Goal: Task Accomplishment & Management: Manage account settings

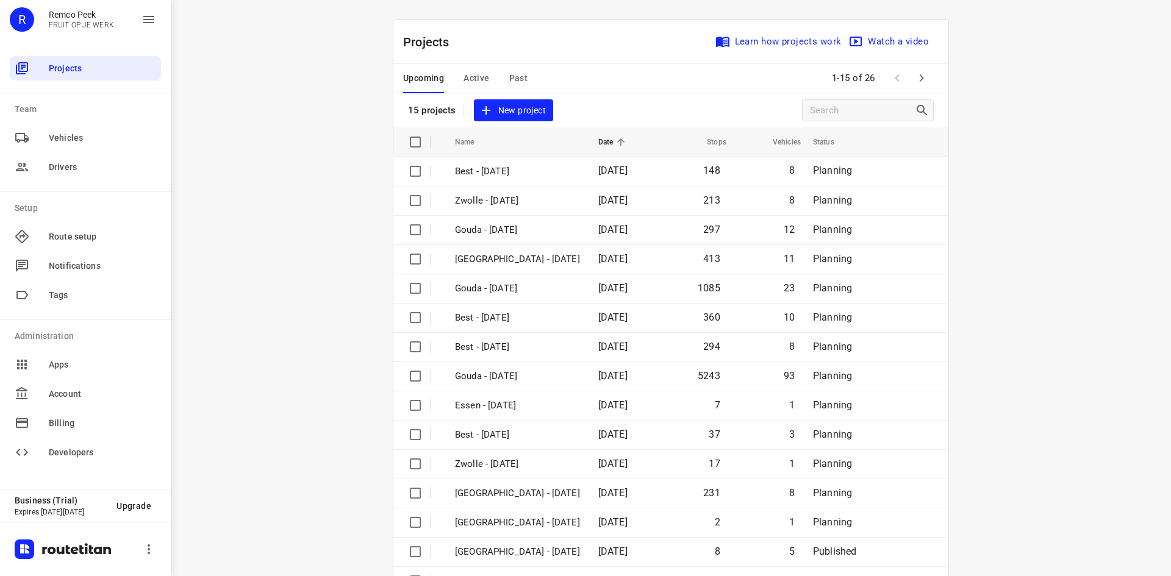
click at [245, 66] on div "i © 2025 Routetitan , © Stadia Maps , © OpenMapTiles © OpenStreetMap contributo…" at bounding box center [671, 288] width 1000 height 576
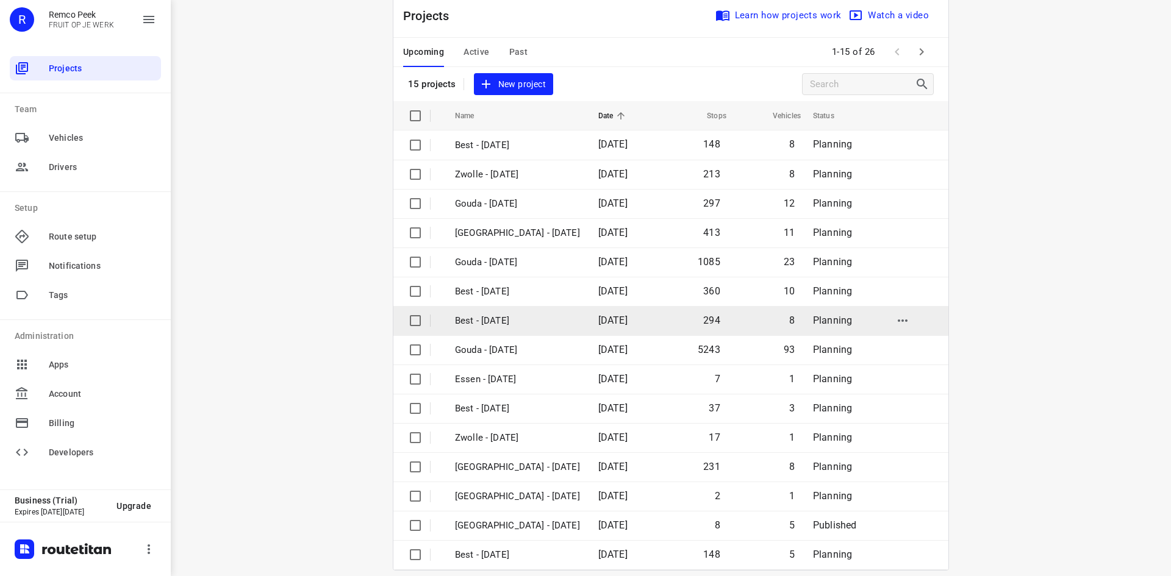
scroll to position [40, 0]
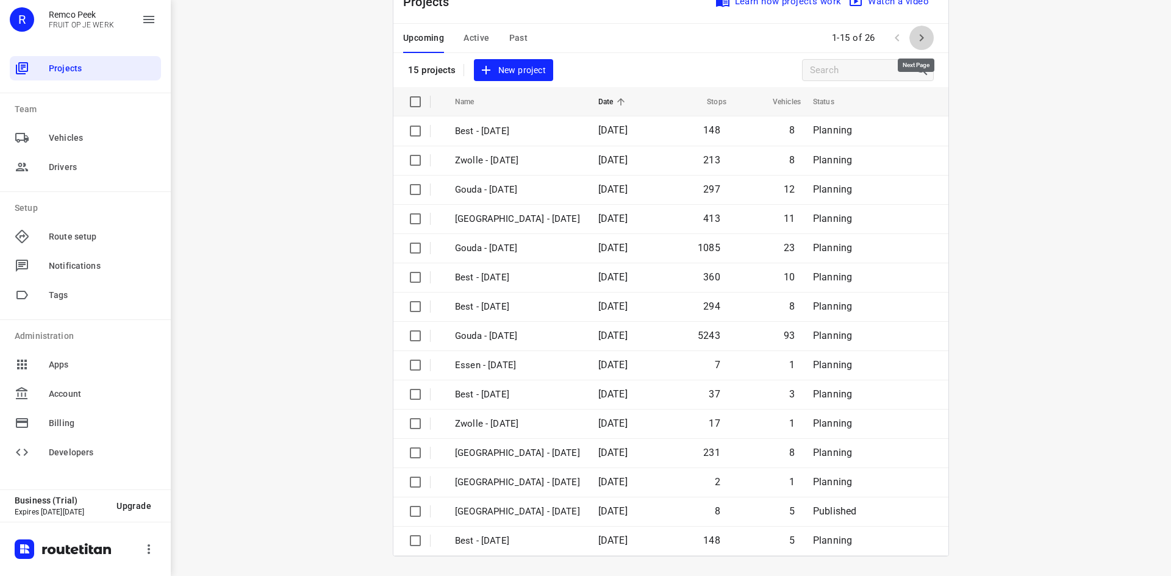
click at [920, 38] on icon "button" at bounding box center [922, 37] width 4 height 7
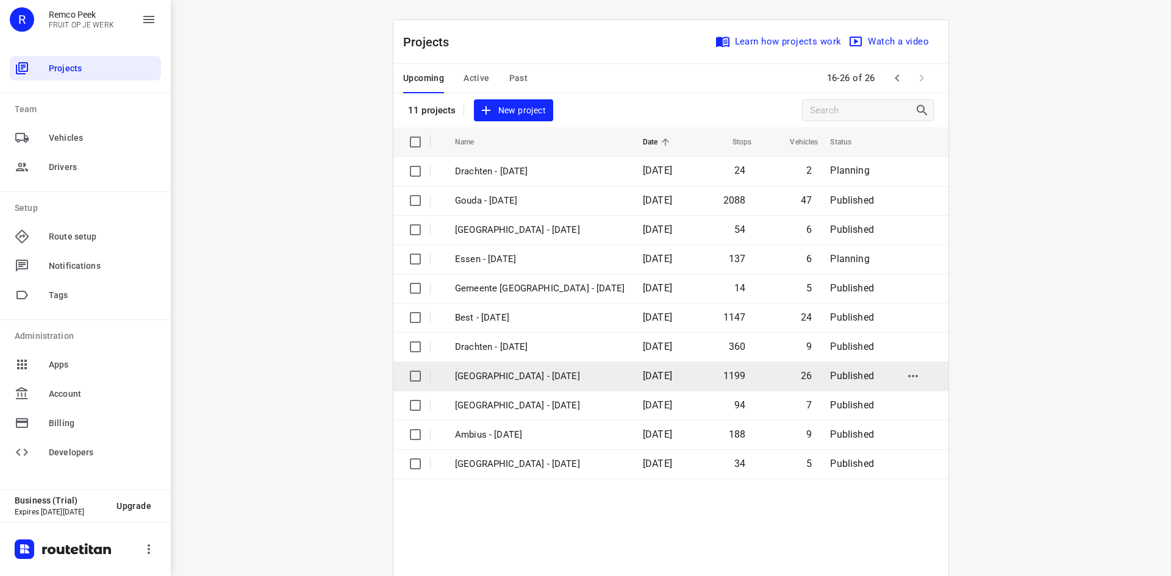
click at [482, 377] on p "[GEOGRAPHIC_DATA] - [DATE]" at bounding box center [540, 377] width 170 height 14
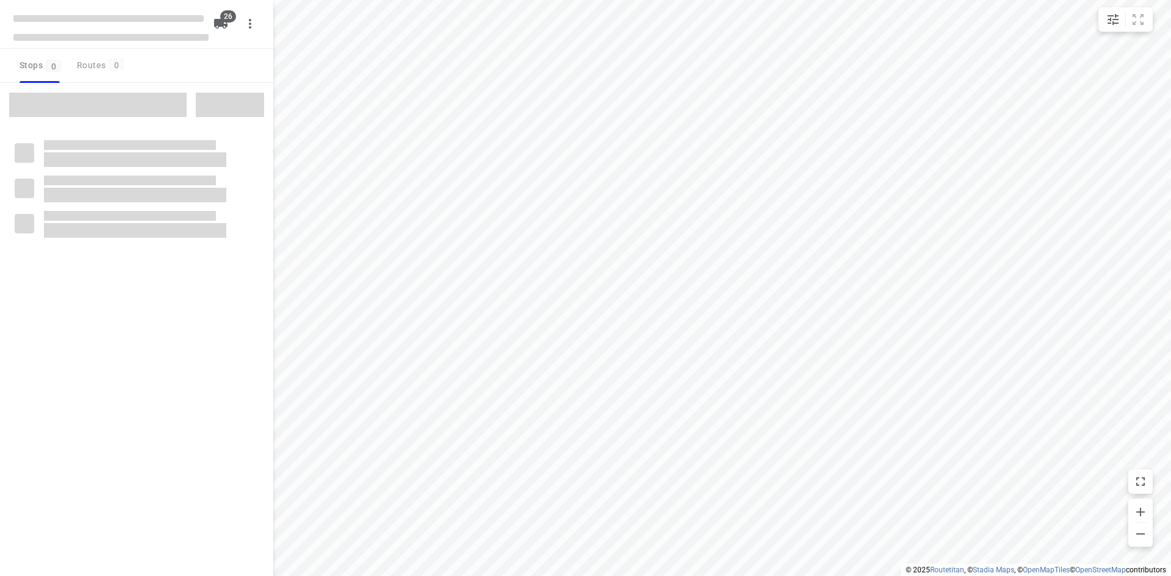
checkbox input "true"
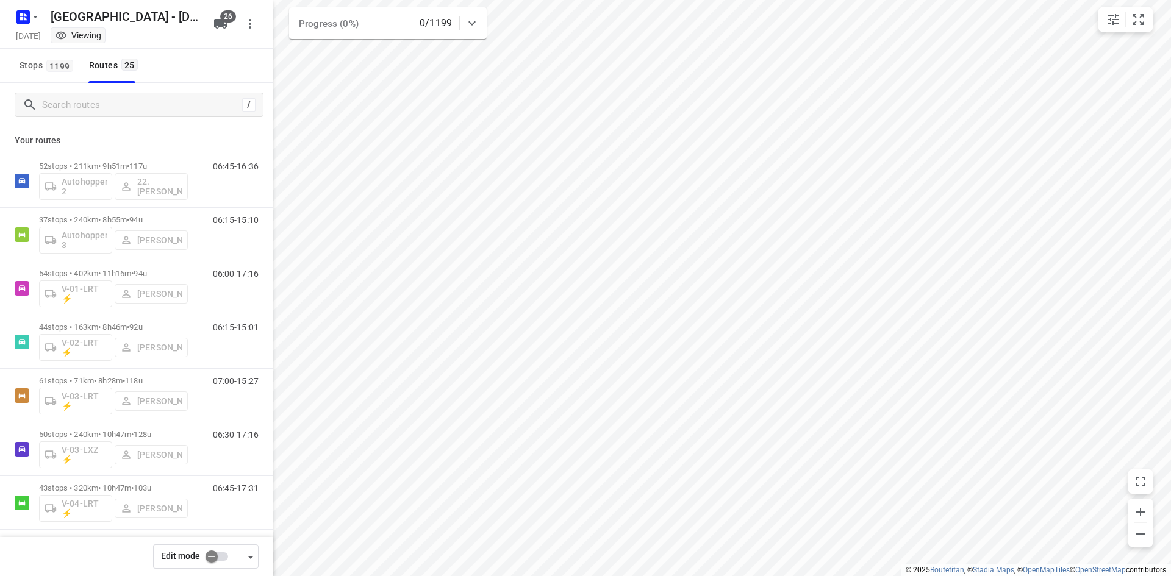
click at [209, 555] on input "checkbox" at bounding box center [212, 556] width 70 height 23
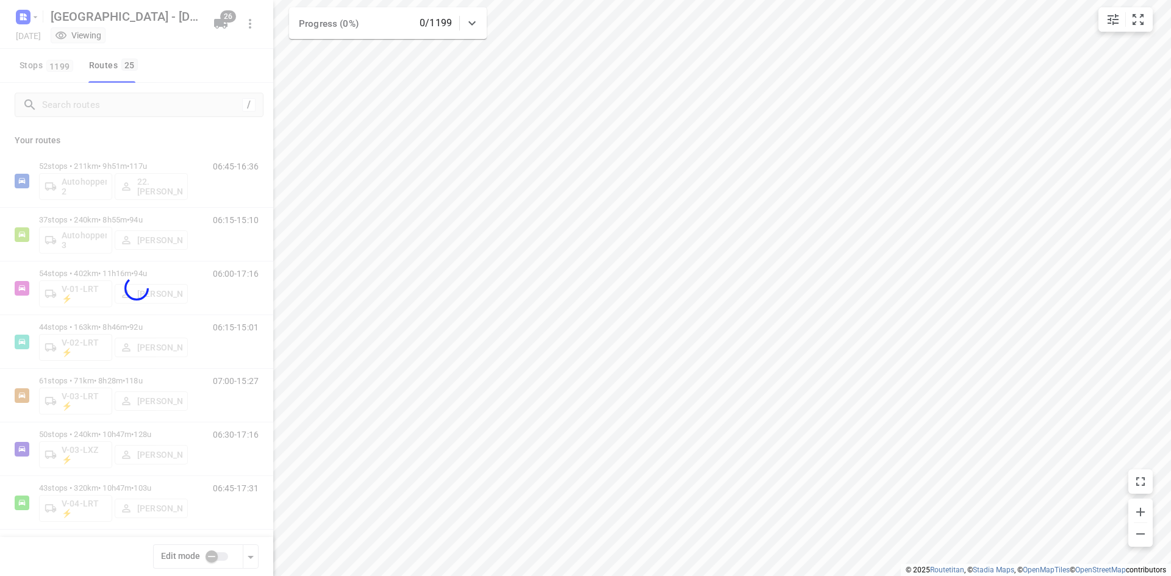
checkbox input "true"
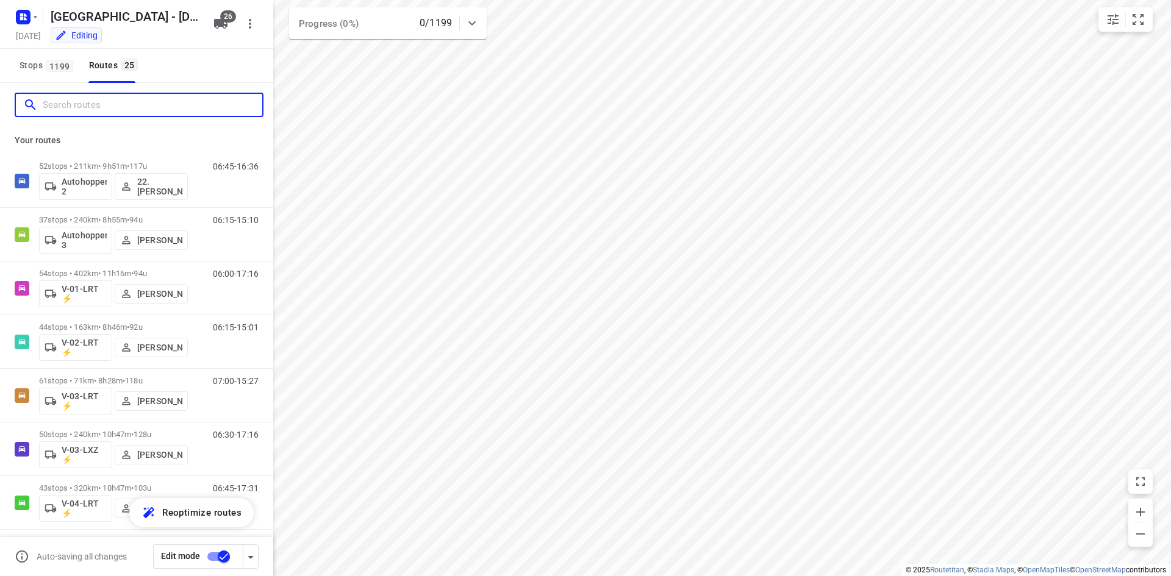
click at [141, 109] on input "Search routes" at bounding box center [153, 105] width 220 height 19
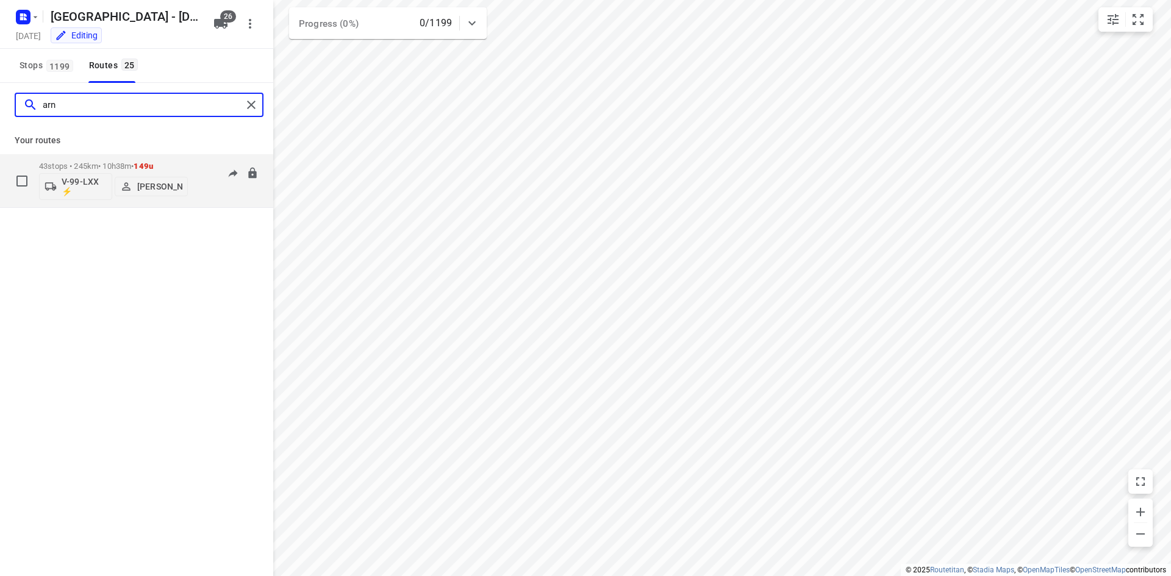
type input "arn"
click at [70, 183] on p "V-99-LXX ⚡" at bounding box center [84, 187] width 45 height 20
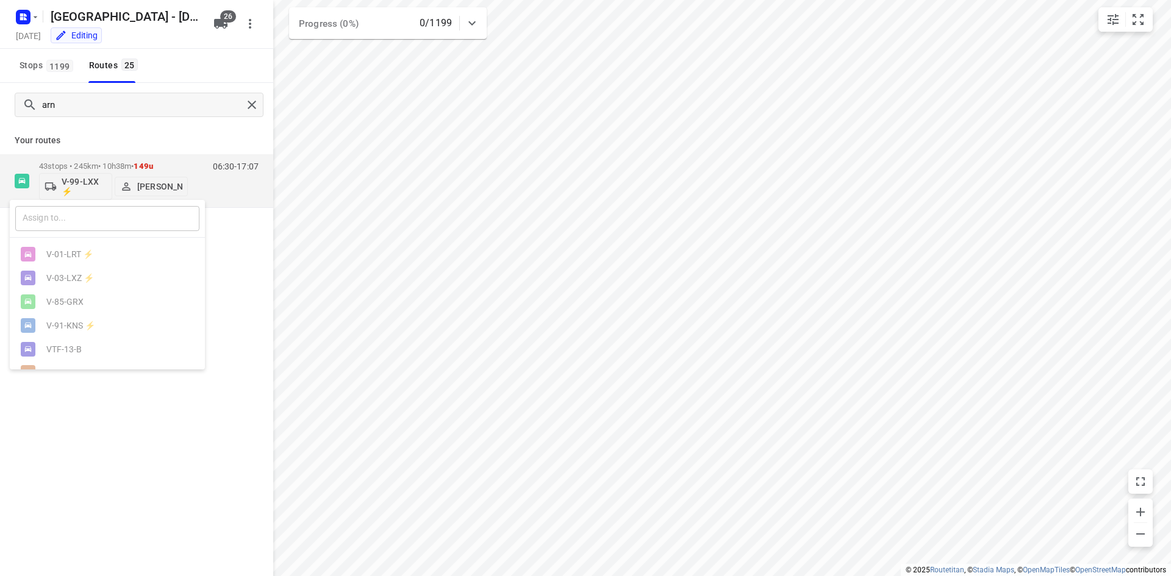
click at [70, 230] on input "text" at bounding box center [107, 218] width 184 height 25
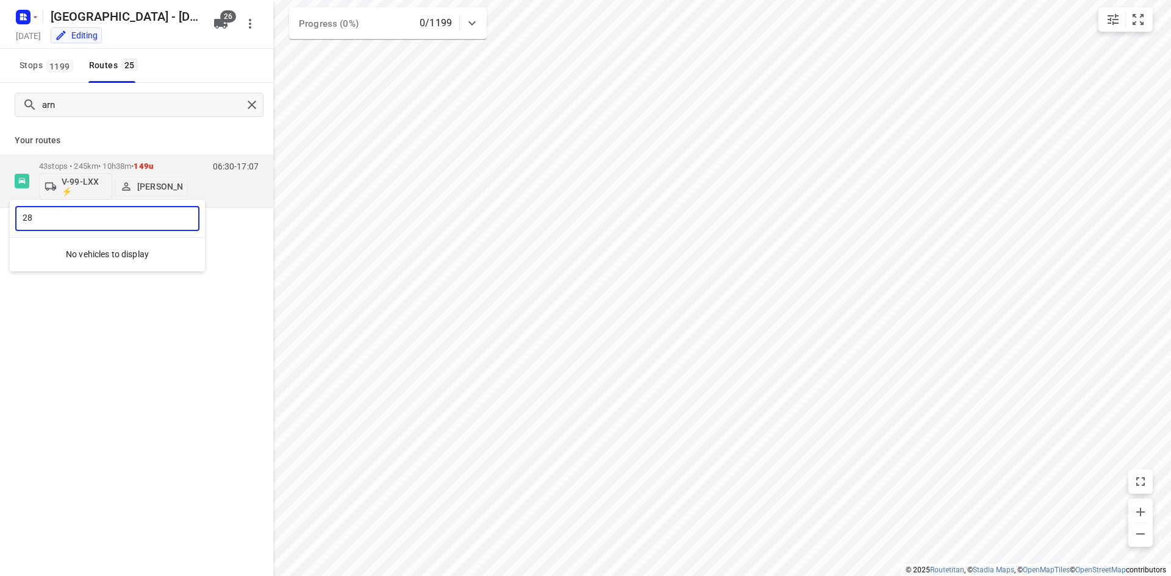
click at [111, 226] on input "28" at bounding box center [107, 218] width 184 height 25
type input "2"
click at [240, 106] on div at bounding box center [585, 288] width 1171 height 576
click at [245, 106] on div "​ V-01-LRT ⚡ V-03-LXZ ⚡ V-85-GRX V-91-KNS ⚡ VTF-13-B VPL-29-X V-73-LVK⚡ V-74-LV…" at bounding box center [585, 288] width 1171 height 576
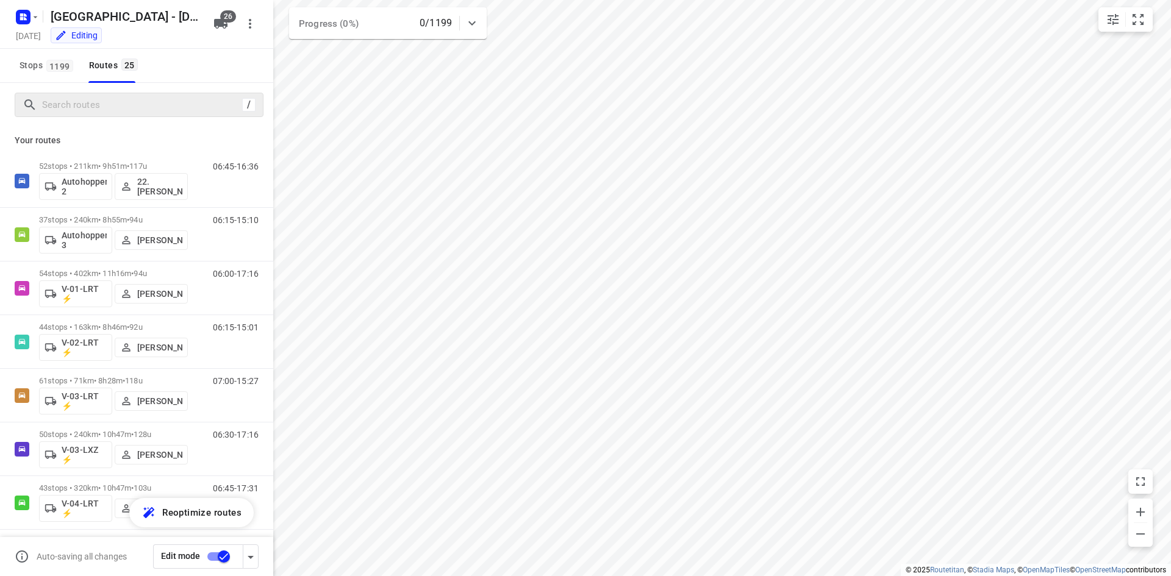
drag, startPoint x: 186, startPoint y: 61, endPoint x: 193, endPoint y: 63, distance: 7.5
click at [186, 61] on div "Stops 1199 Routes 25" at bounding box center [136, 66] width 273 height 34
drag, startPoint x: 136, startPoint y: 100, endPoint x: 124, endPoint y: 96, distance: 12.3
click at [132, 100] on input "Search routes" at bounding box center [142, 105] width 199 height 19
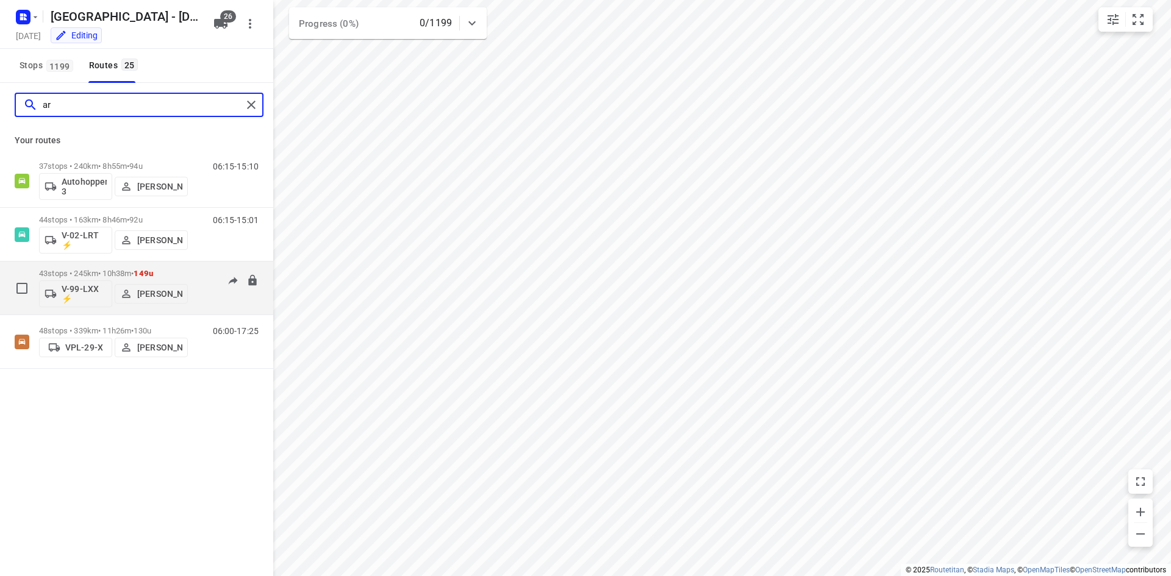
type input "ar"
click at [77, 295] on p "V-99-LXX ⚡" at bounding box center [84, 294] width 45 height 20
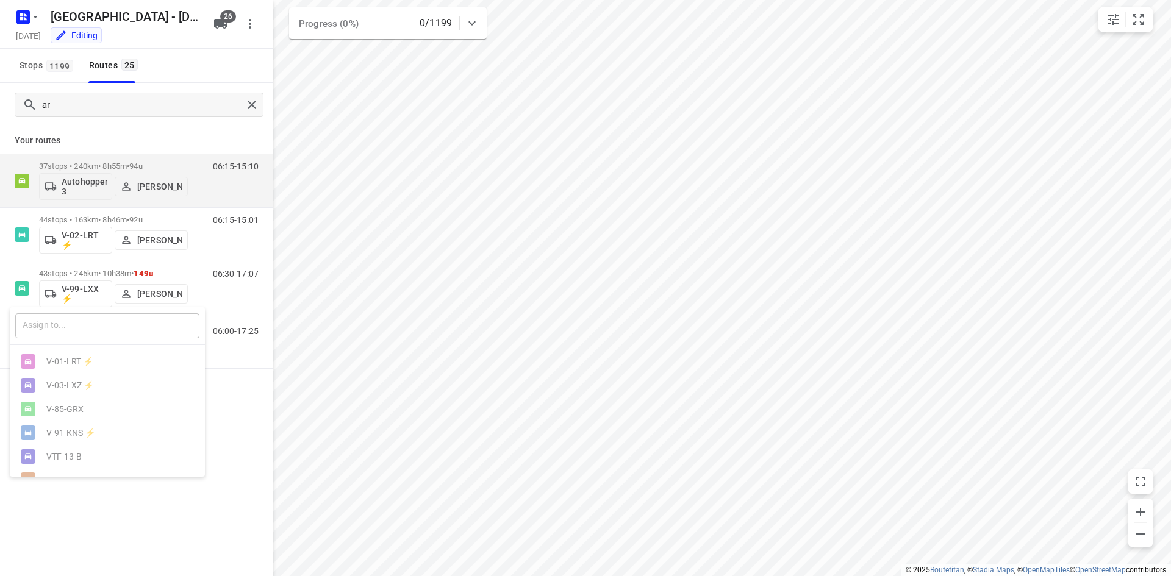
click at [103, 327] on input "text" at bounding box center [107, 325] width 184 height 25
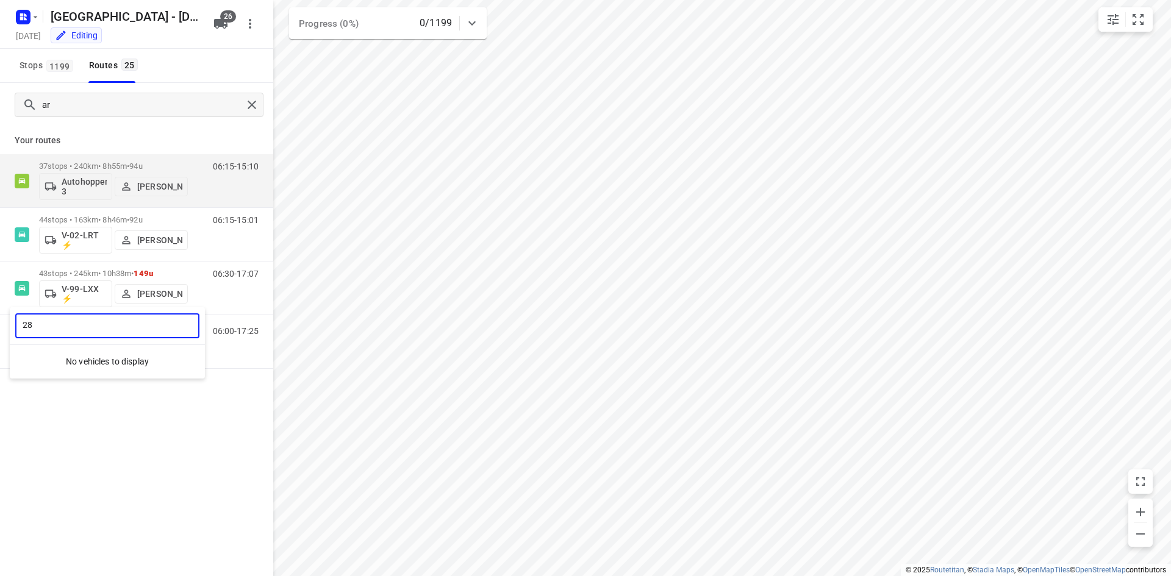
type input "28"
click at [219, 60] on div at bounding box center [585, 288] width 1171 height 576
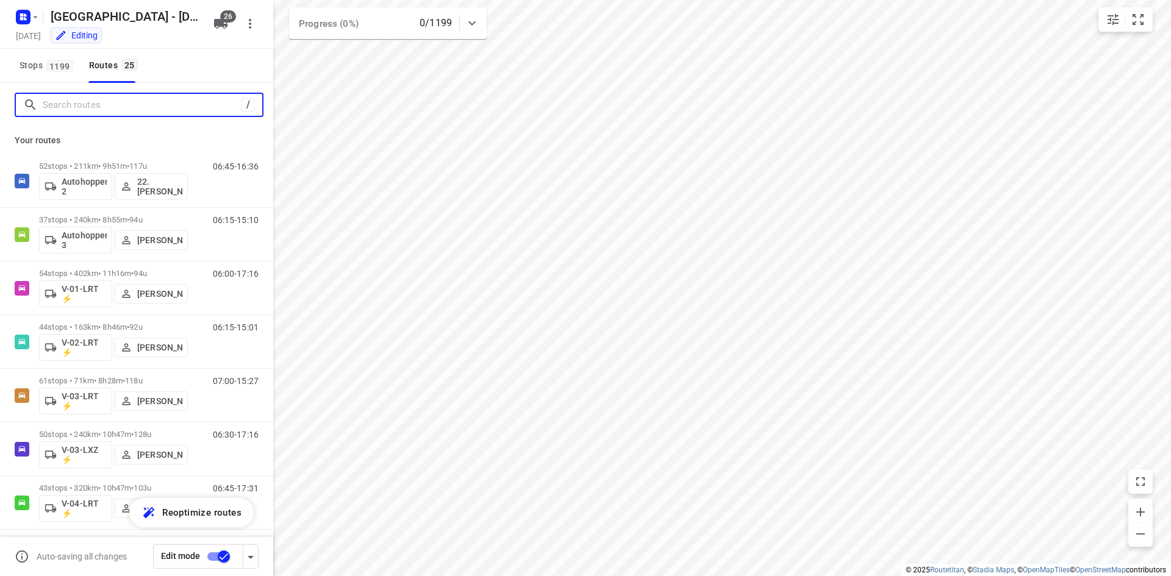
click at [144, 105] on input "Search routes" at bounding box center [142, 105] width 199 height 19
type input "8"
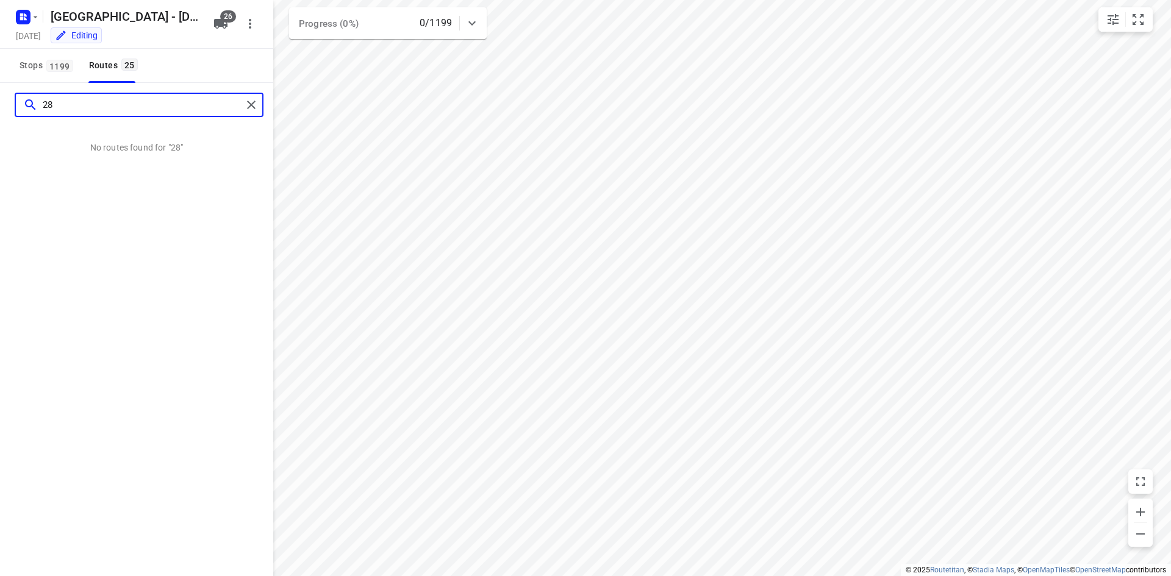
type input "2"
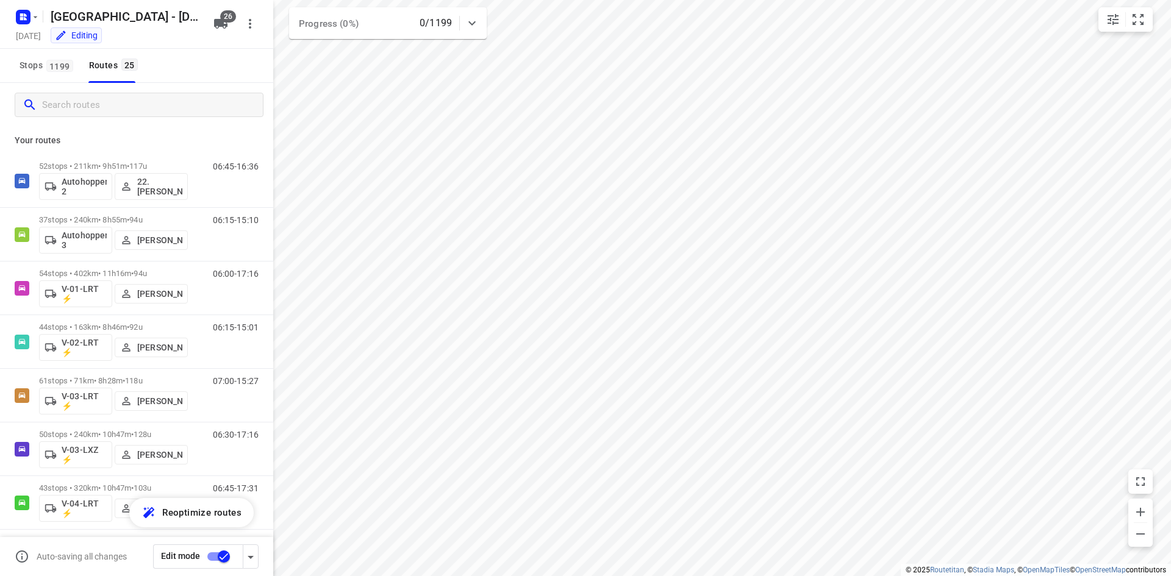
click at [228, 46] on div "Zwolle - Wednesday Wednesday, Sep 10 Editing 26" at bounding box center [136, 24] width 273 height 49
click at [215, 60] on div "Stops 1199 Routes 25" at bounding box center [136, 66] width 273 height 34
click at [193, 110] on input "Search routes" at bounding box center [153, 105] width 220 height 19
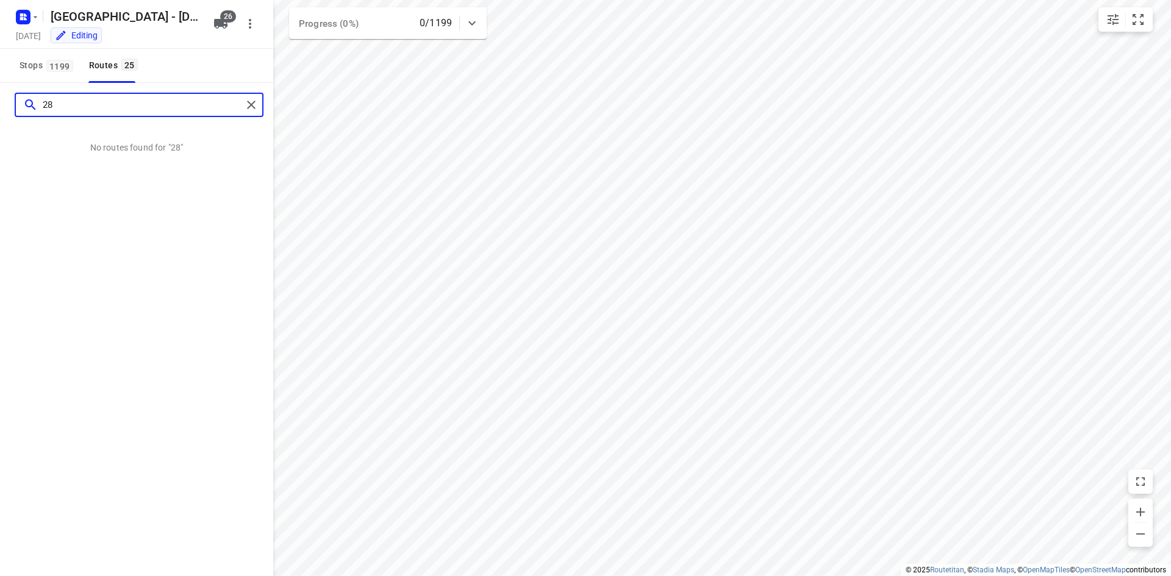
type input "28"
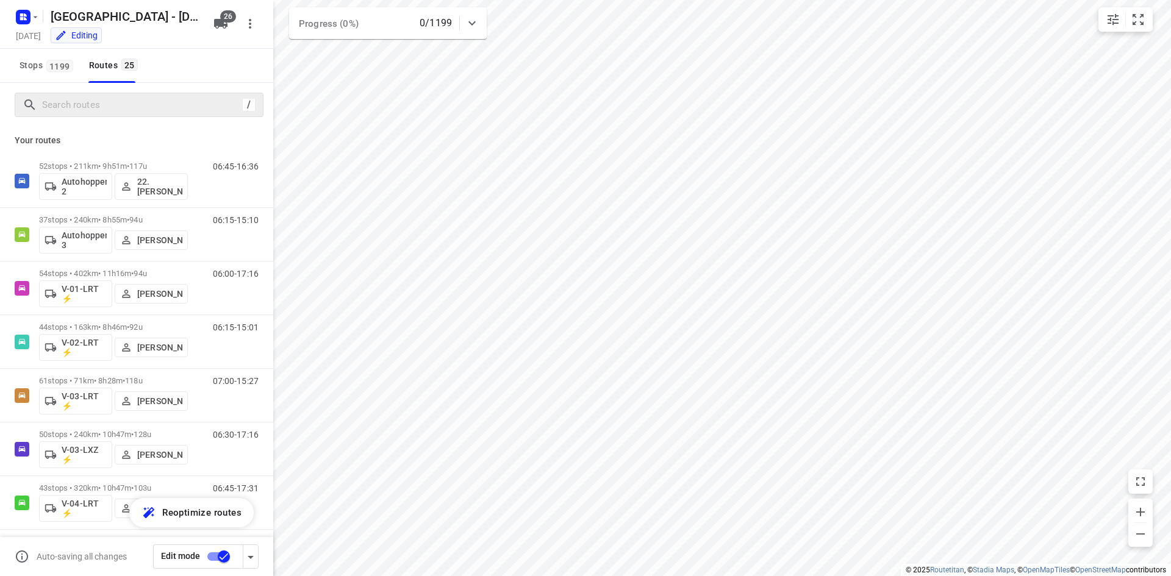
click at [179, 63] on div "Stops 1199 Routes 25" at bounding box center [136, 66] width 273 height 34
click at [226, 24] on icon "button" at bounding box center [220, 24] width 13 height 10
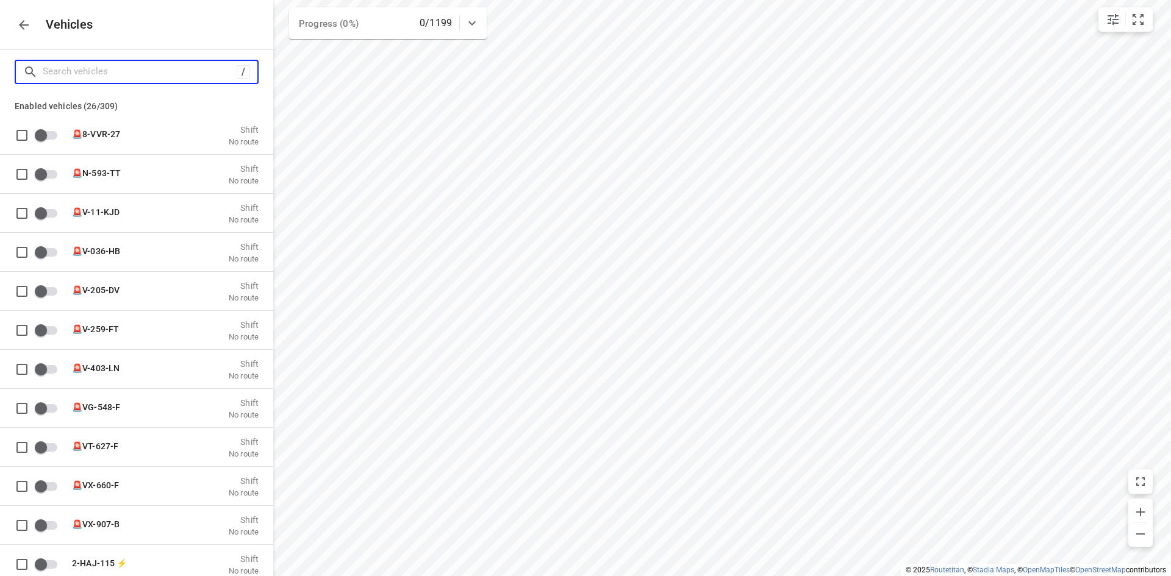
click at [130, 70] on input "Search vehicles" at bounding box center [140, 71] width 194 height 19
type input "2"
checkbox input "true"
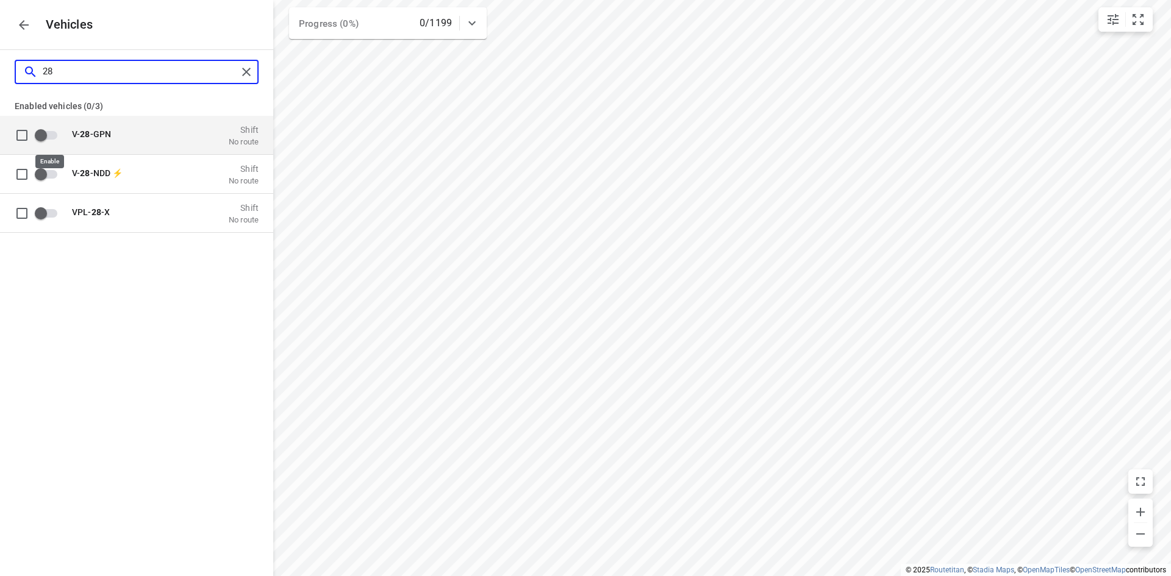
type input "28"
click at [44, 135] on input "grid" at bounding box center [41, 134] width 70 height 23
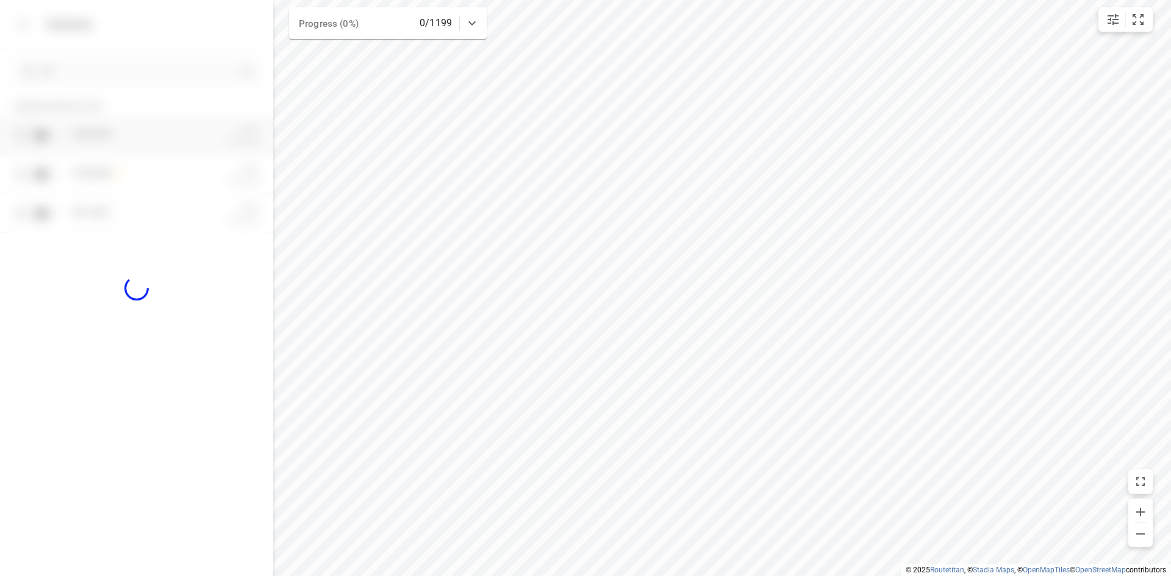
checkbox input "true"
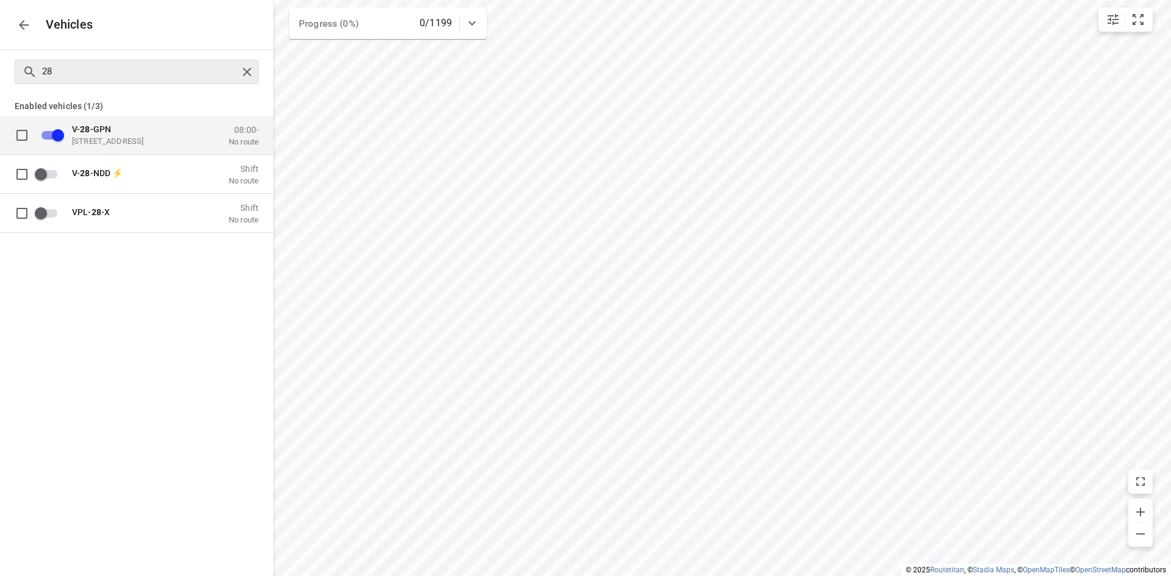
checkbox input "false"
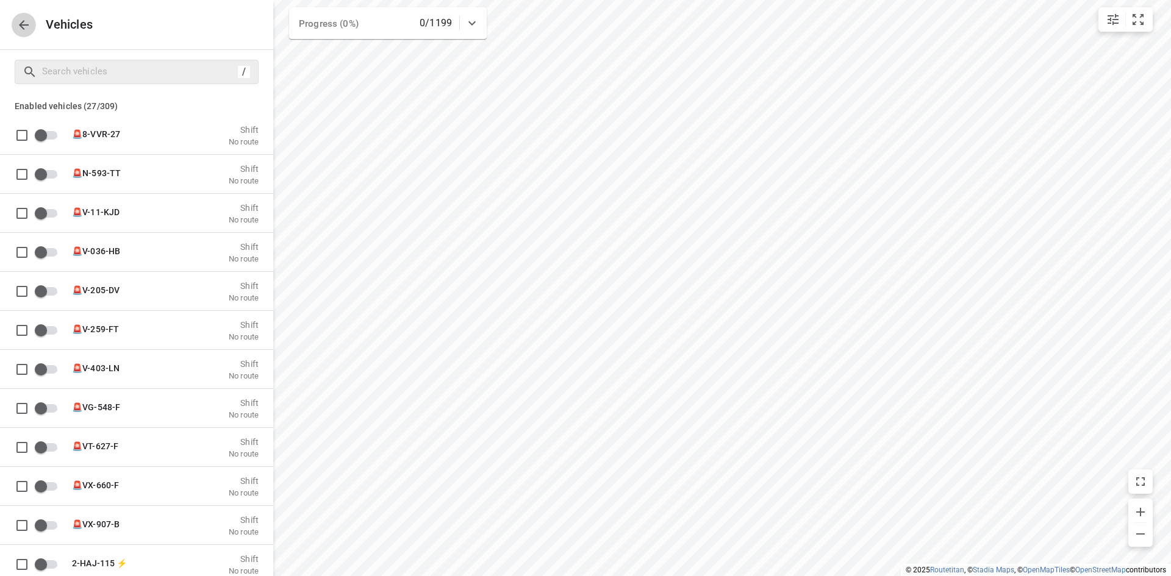
click at [22, 27] on icon "button" at bounding box center [24, 25] width 10 height 10
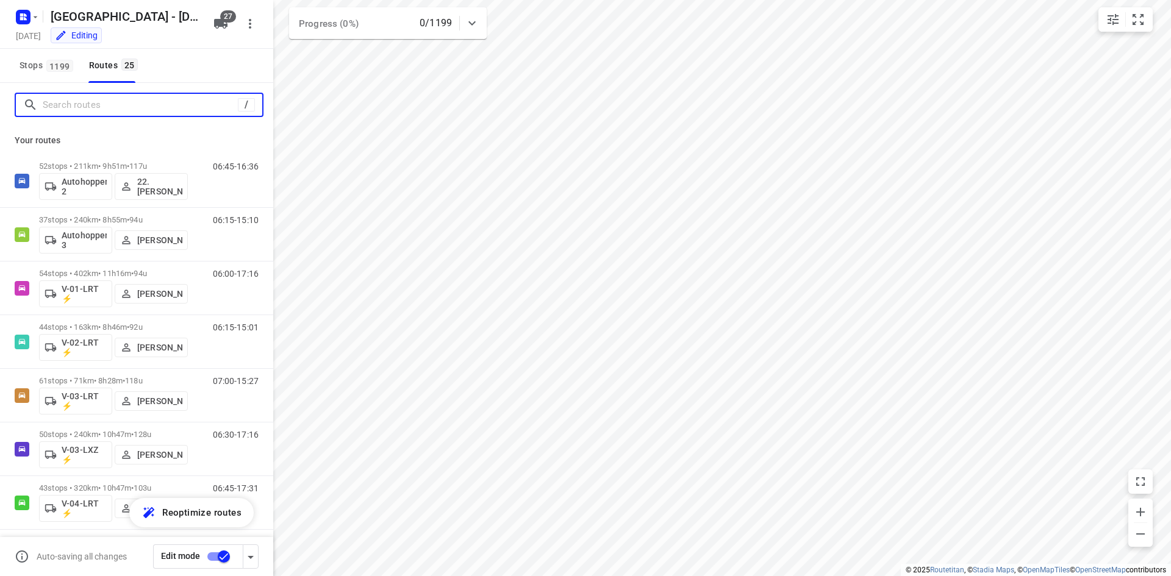
click at [118, 104] on input "Search routes" at bounding box center [140, 105] width 195 height 19
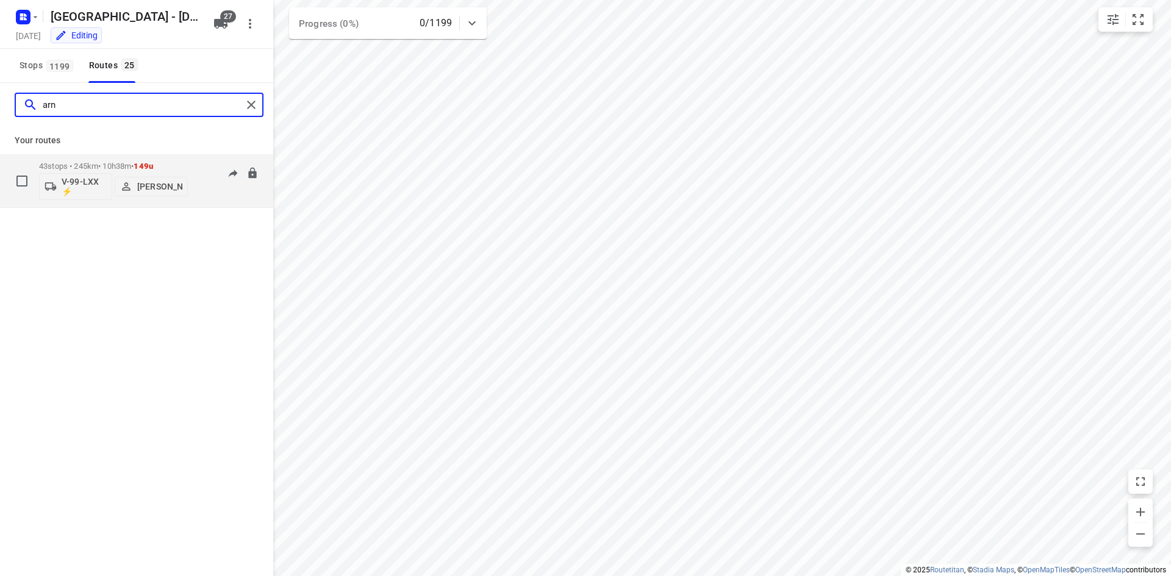
type input "arn"
click at [88, 180] on p "V-99-LXX ⚡" at bounding box center [84, 187] width 45 height 20
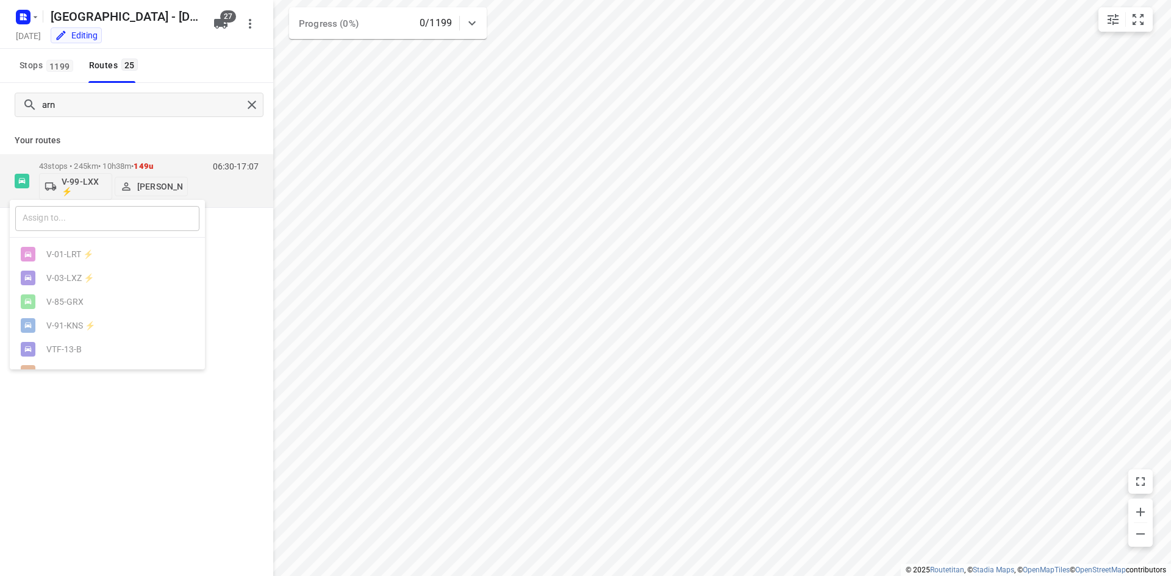
click at [98, 229] on input "text" at bounding box center [107, 218] width 184 height 25
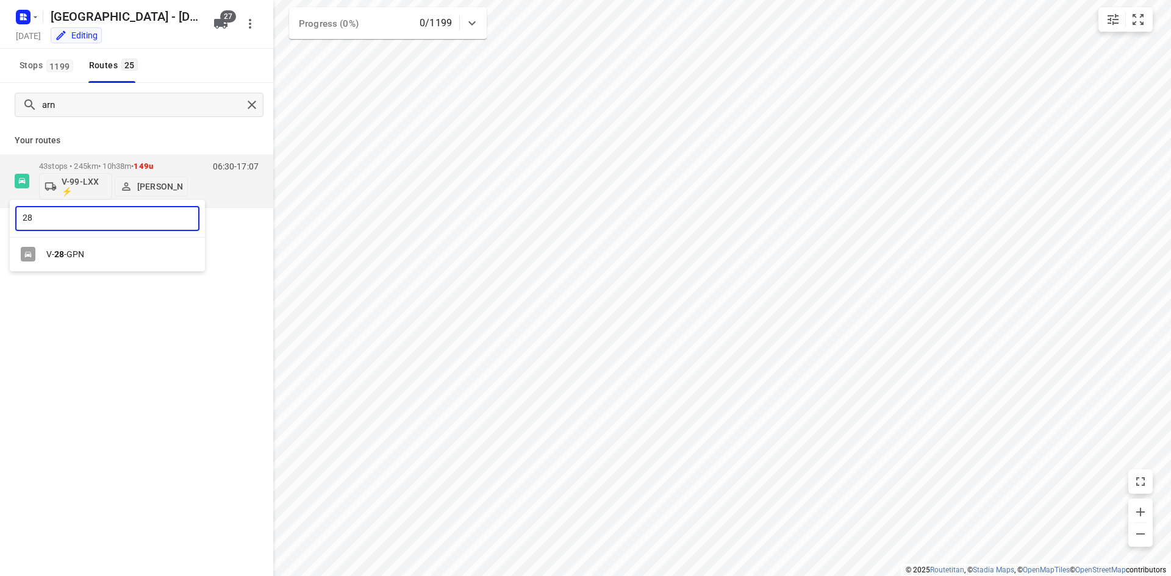
type input "28"
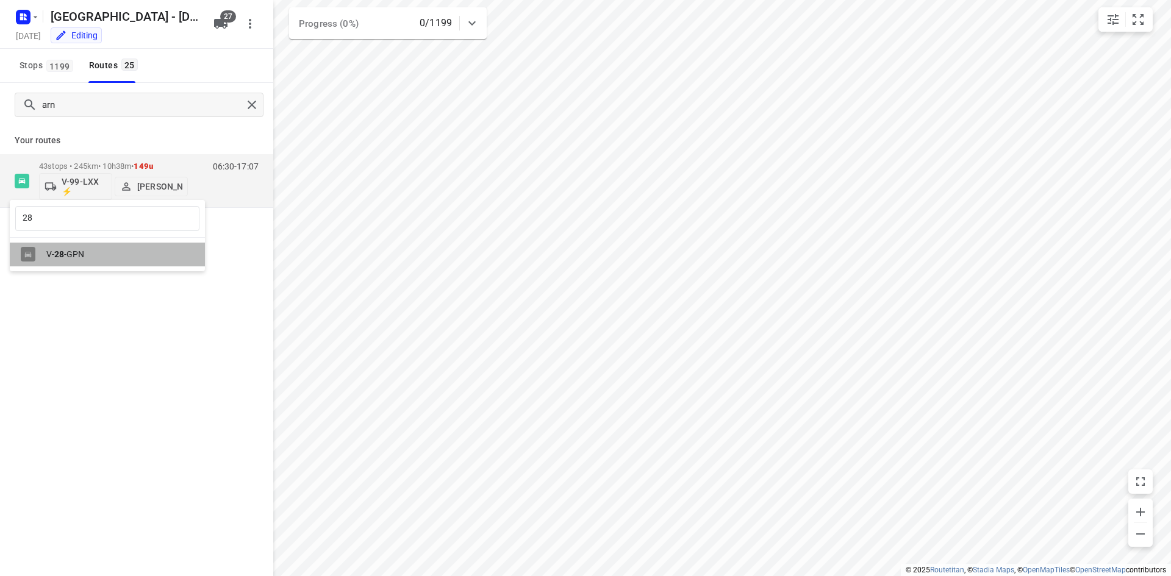
click at [101, 251] on div "V- 28 -GPN" at bounding box center [110, 254] width 128 height 10
click at [204, 76] on div "Stops 1199 Routes 26" at bounding box center [136, 66] width 273 height 34
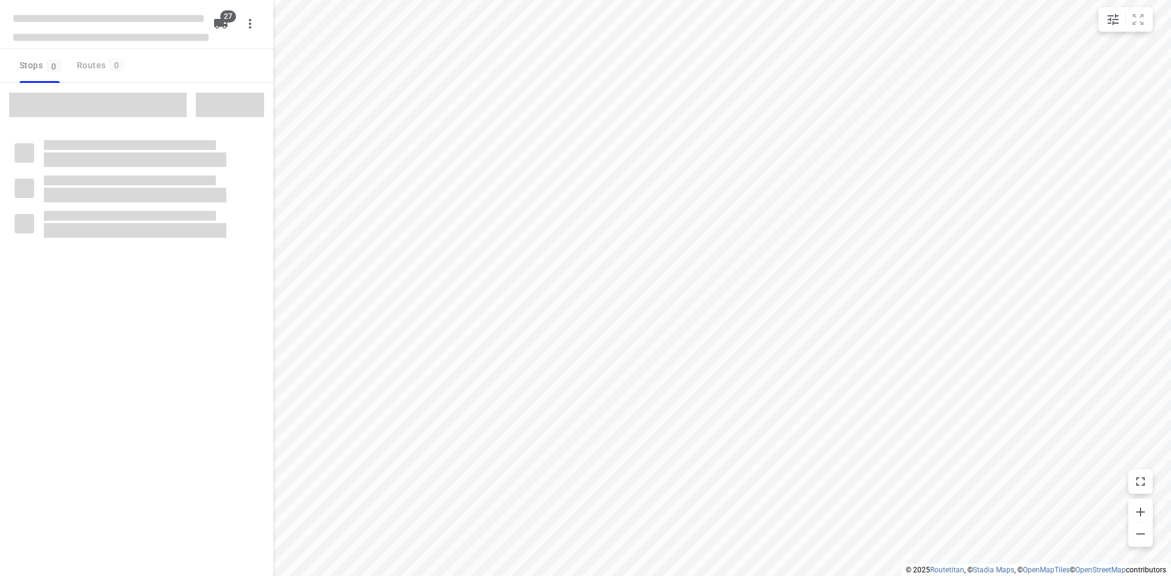
checkbox input "true"
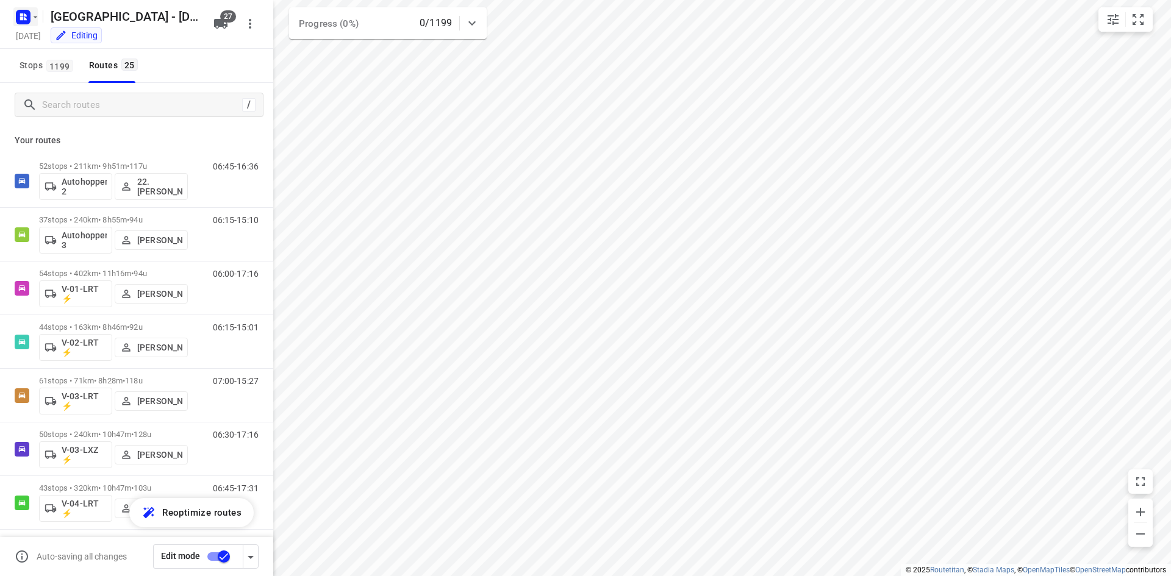
click at [31, 10] on icon "button" at bounding box center [23, 17] width 20 height 20
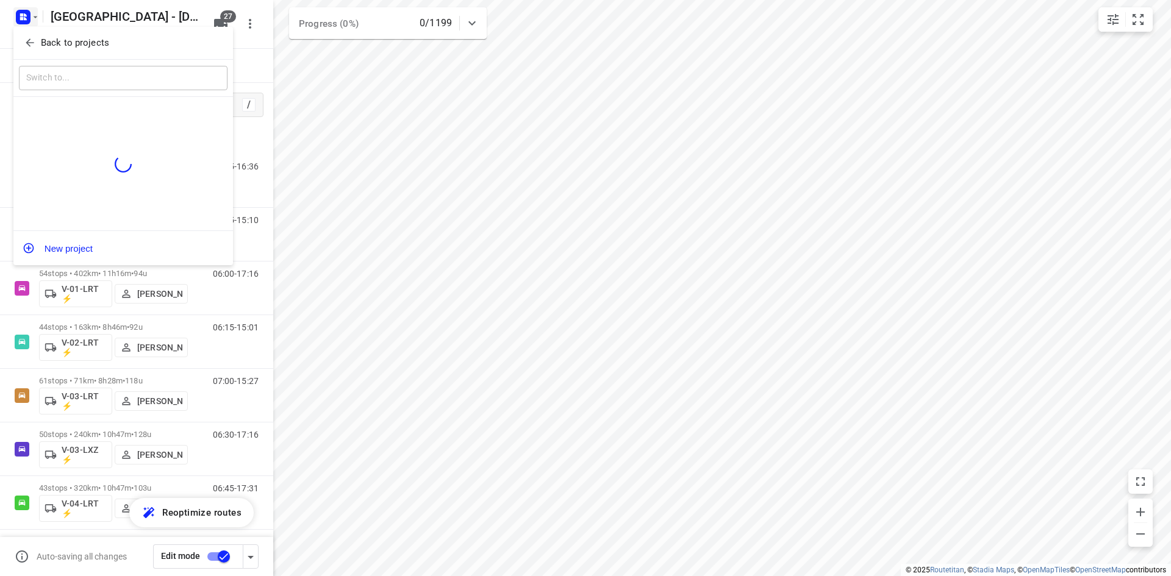
click at [28, 37] on icon "button" at bounding box center [30, 43] width 12 height 12
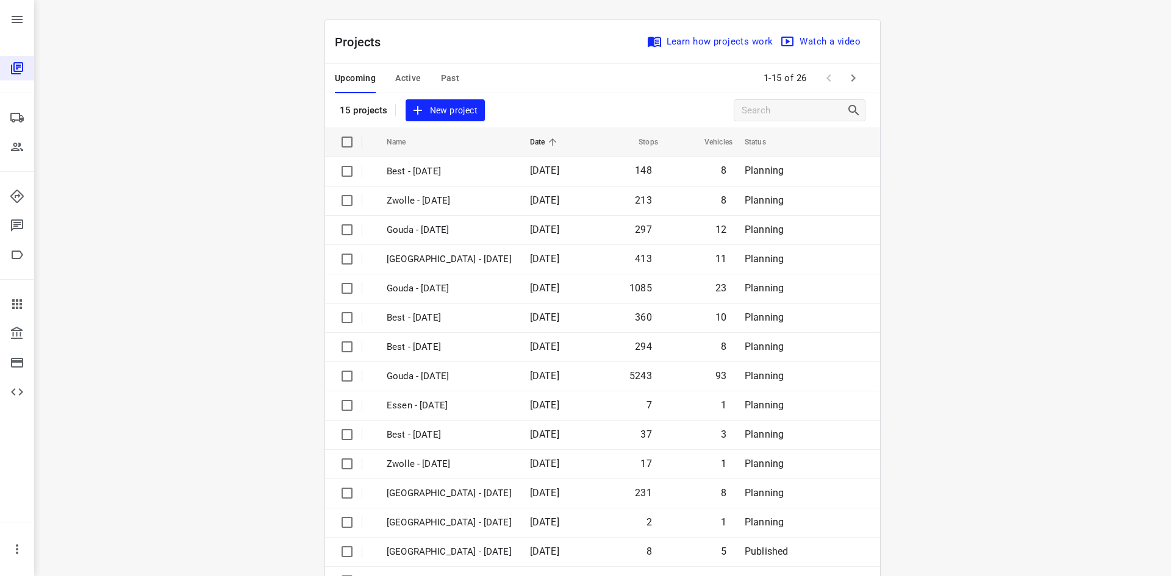
click at [561, 71] on div "Upcoming Active Past 1-15 of 26" at bounding box center [602, 78] width 555 height 29
click at [405, 79] on span "Active" at bounding box center [408, 78] width 26 height 15
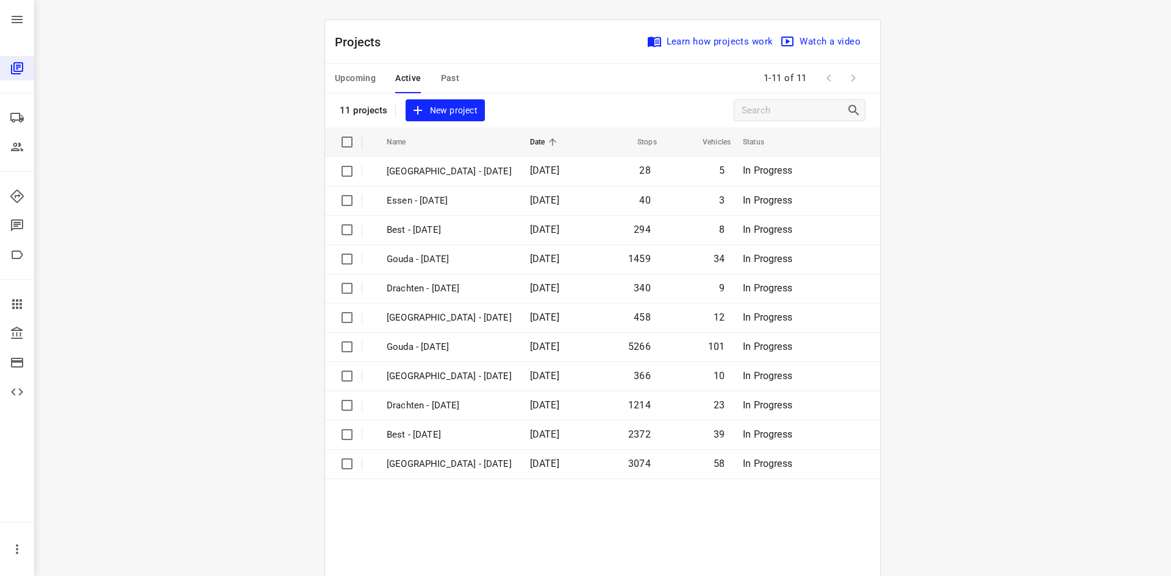
drag, startPoint x: 465, startPoint y: 507, endPoint x: 463, endPoint y: 501, distance: 6.4
click at [465, 507] on table "Name Date Stops Vehicles Status [GEOGRAPHIC_DATA] - [DATE] 28 5 In Progress [GE…" at bounding box center [602, 376] width 555 height 498
click at [405, 73] on span "Active" at bounding box center [408, 78] width 26 height 15
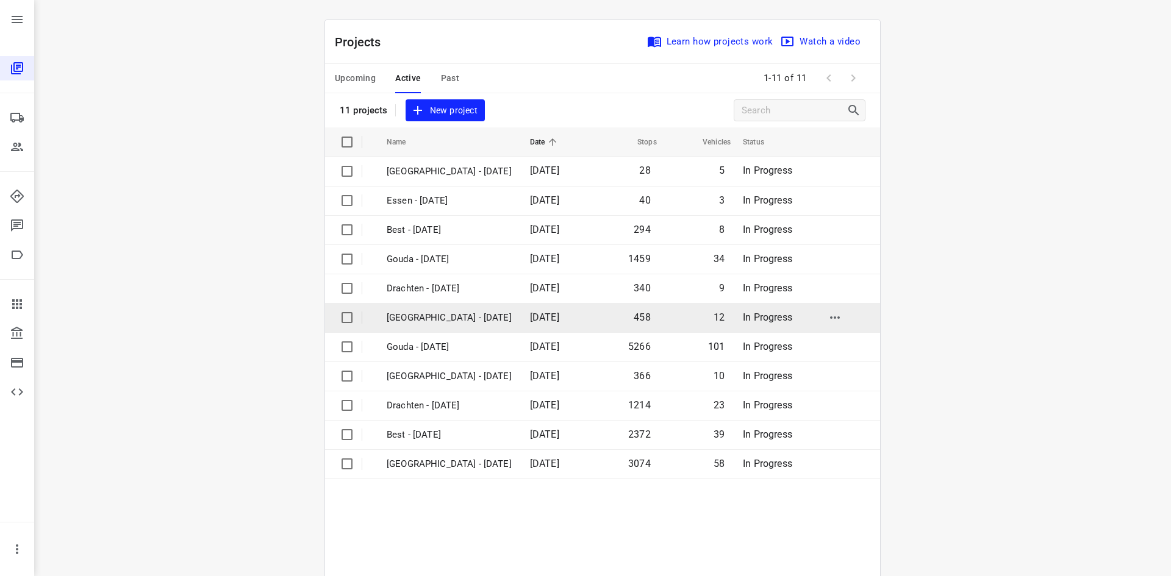
click at [451, 312] on p "[GEOGRAPHIC_DATA] - [DATE]" at bounding box center [449, 318] width 125 height 14
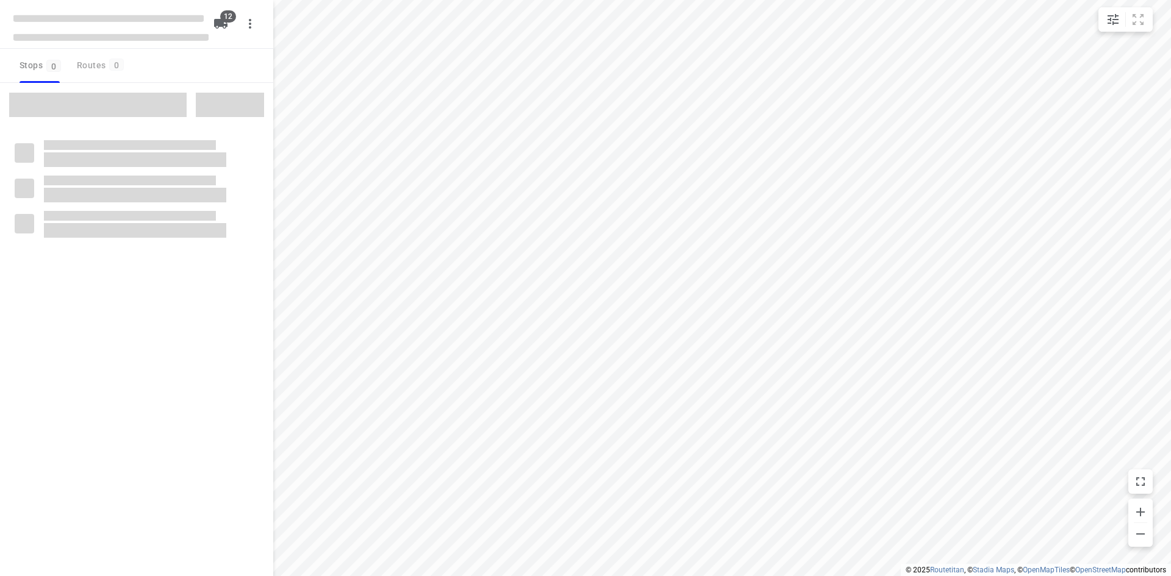
checkbox input "true"
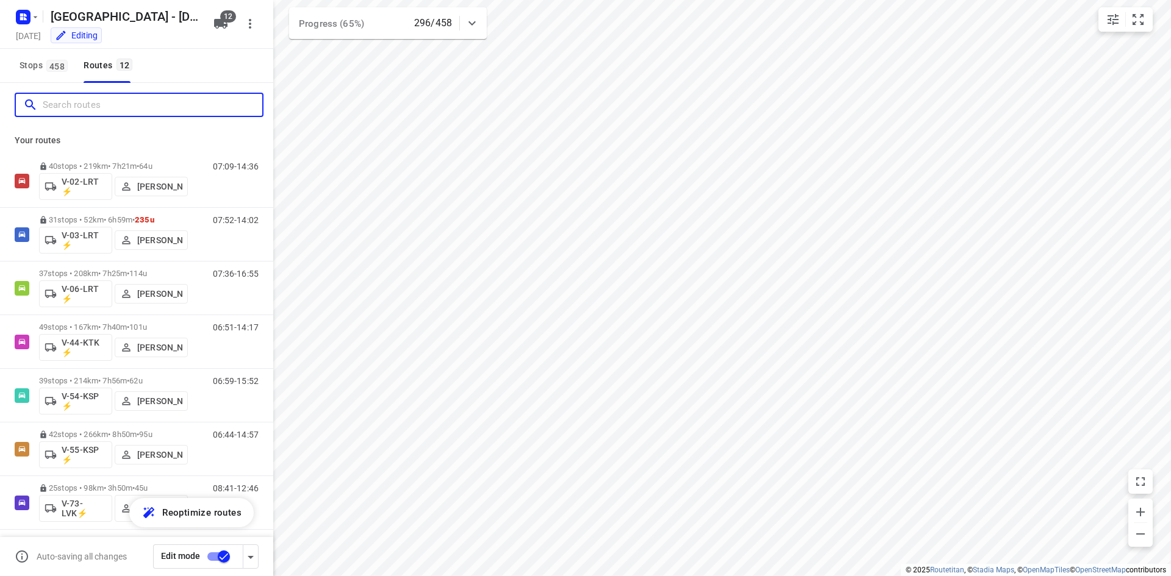
click at [188, 101] on input "Search routes" at bounding box center [153, 105] width 220 height 19
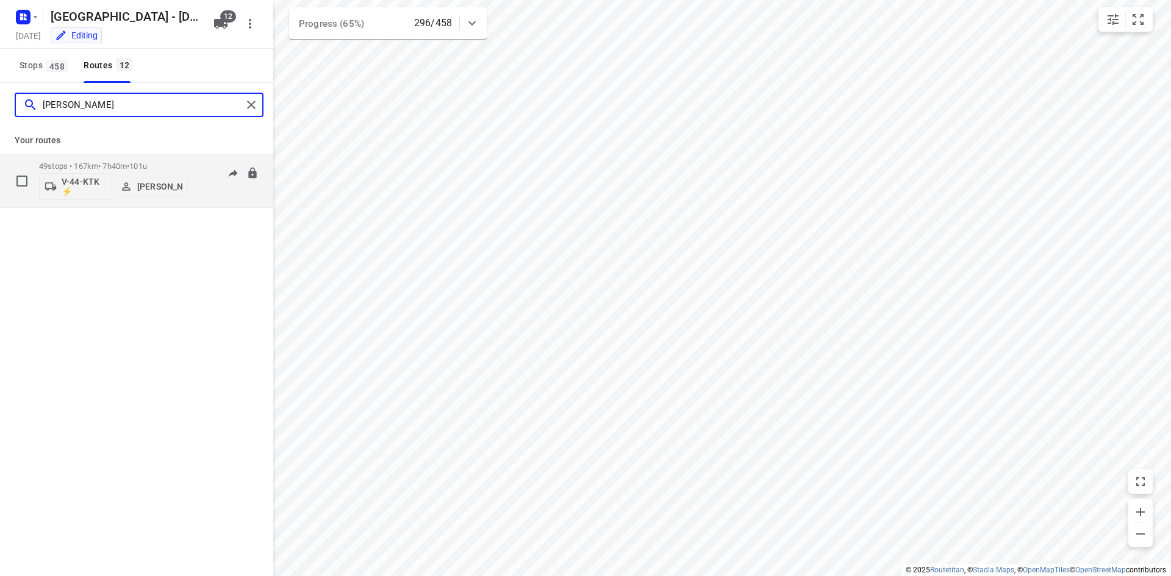
type input "[PERSON_NAME]"
click at [210, 196] on div "06:51-14:17" at bounding box center [228, 184] width 61 height 45
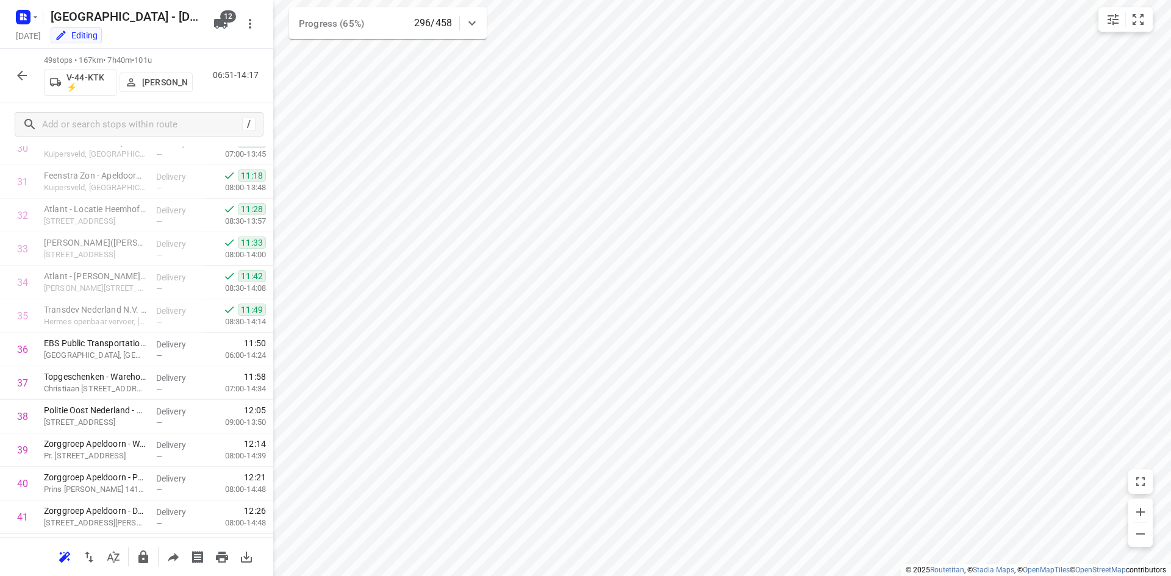
scroll to position [1140, 0]
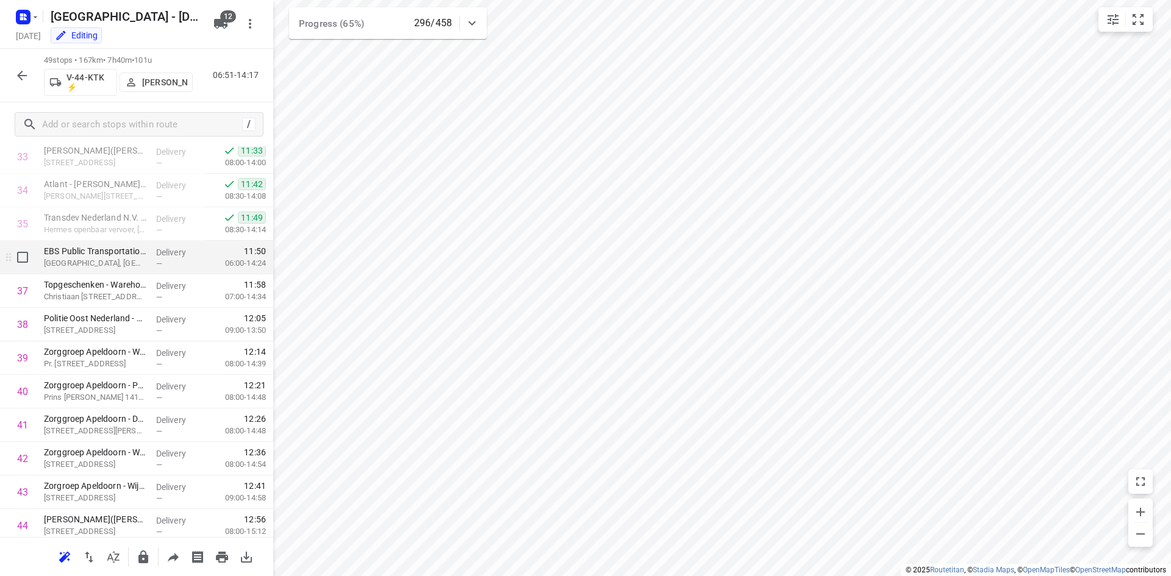
click at [118, 263] on p "[GEOGRAPHIC_DATA], [GEOGRAPHIC_DATA]" at bounding box center [95, 263] width 102 height 12
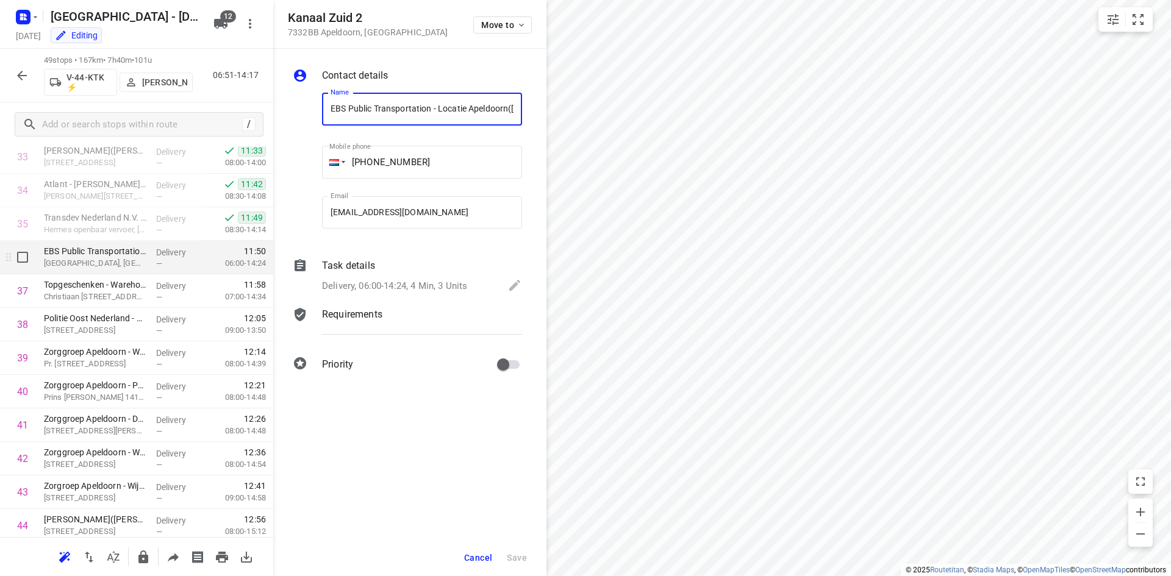
scroll to position [0, 143]
click at [355, 316] on p "Requirements" at bounding box center [352, 314] width 60 height 15
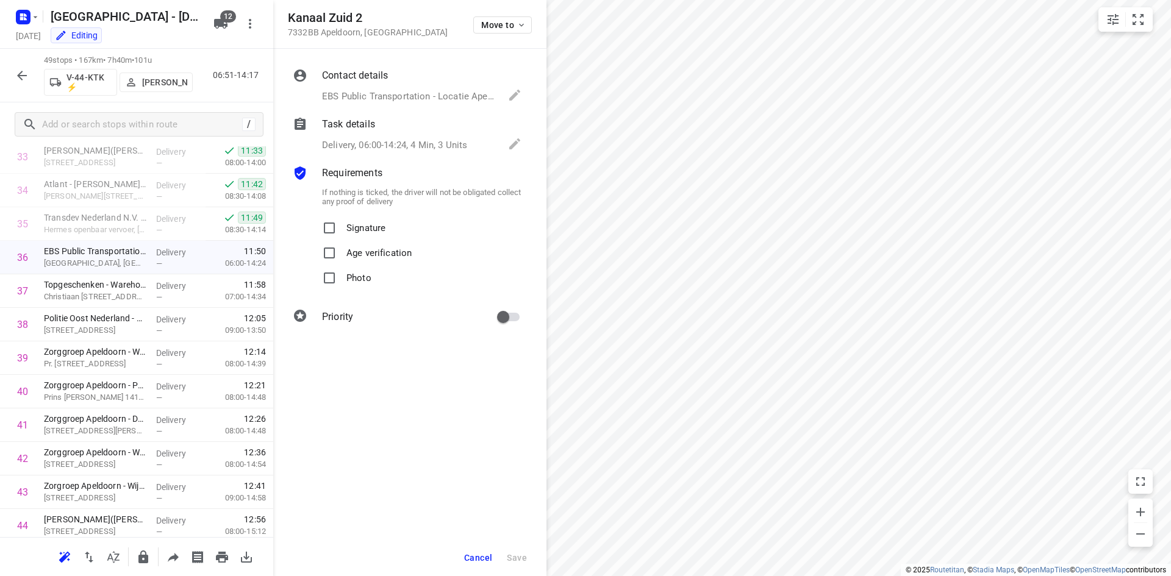
scroll to position [0, 0]
click at [372, 149] on p "Delivery, 06:00-14:24, 4 Min, 3 Units" at bounding box center [394, 145] width 145 height 14
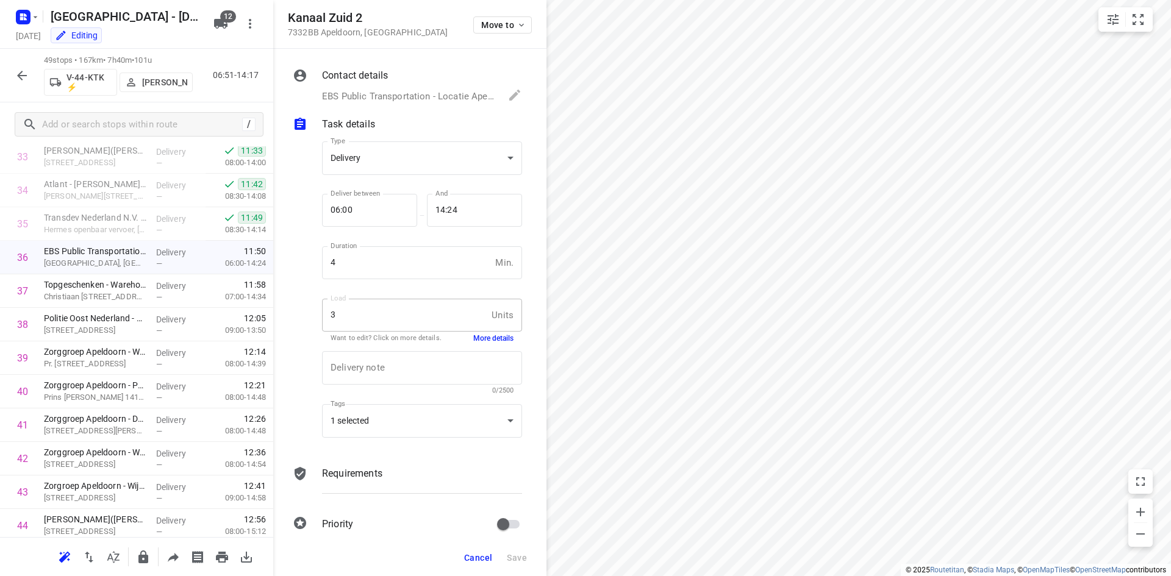
click at [488, 334] on button "More details" at bounding box center [493, 339] width 40 height 10
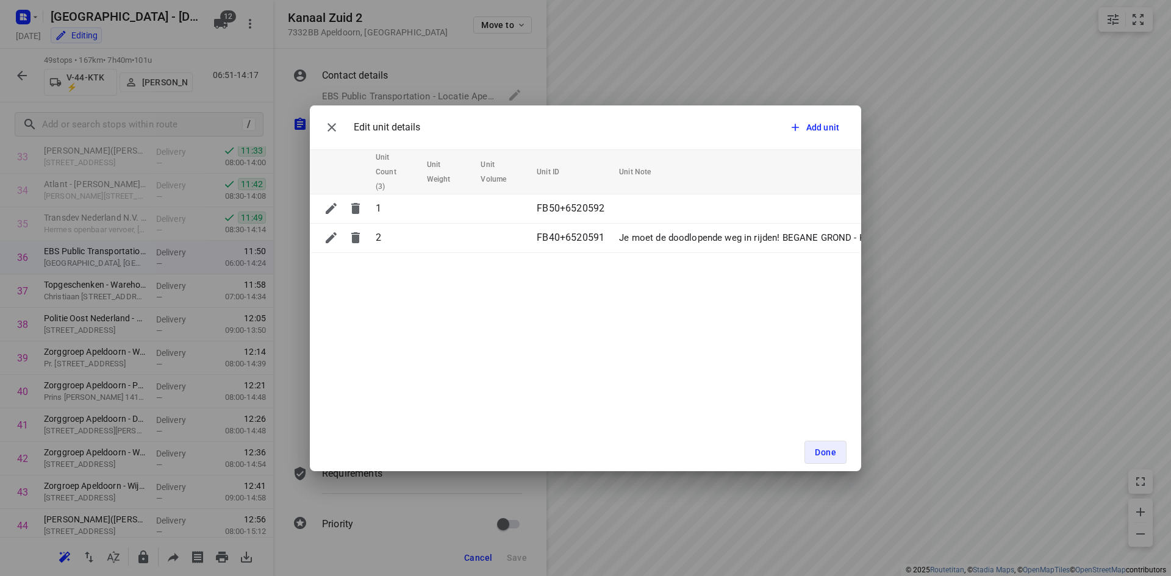
drag, startPoint x: 598, startPoint y: 257, endPoint x: 720, endPoint y: 255, distance: 121.4
click at [720, 253] on div "Unit Count (3) Unit Weight Unit Volume Unit ID Unit Note 1 FB50+6520592 2 FB40+…" at bounding box center [585, 201] width 551 height 104
click at [330, 126] on icon "button" at bounding box center [331, 127] width 9 height 9
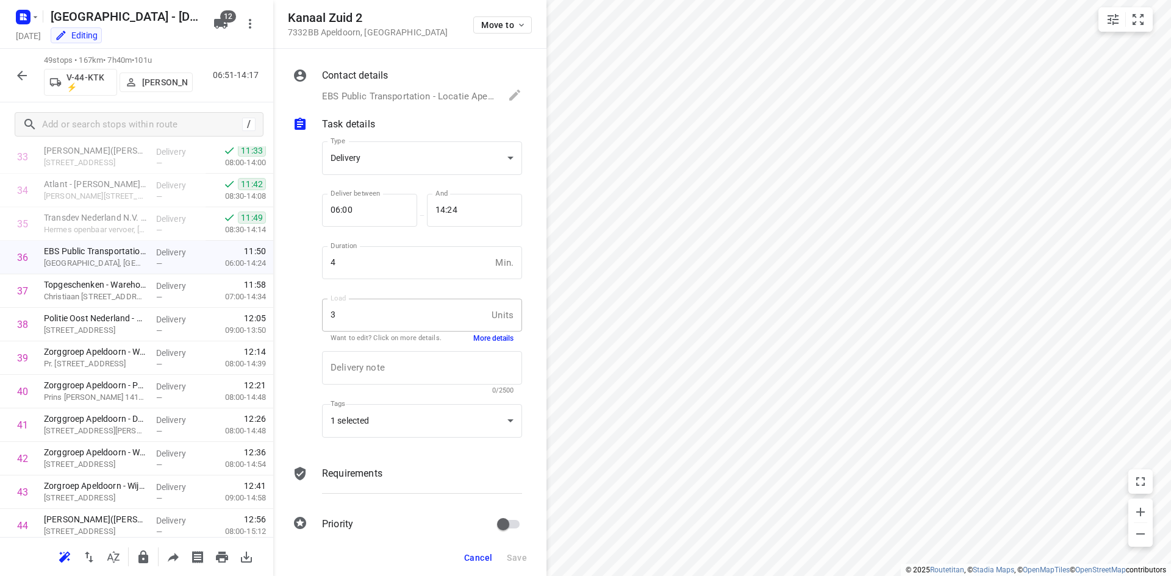
click at [487, 557] on span "Cancel" at bounding box center [478, 558] width 28 height 10
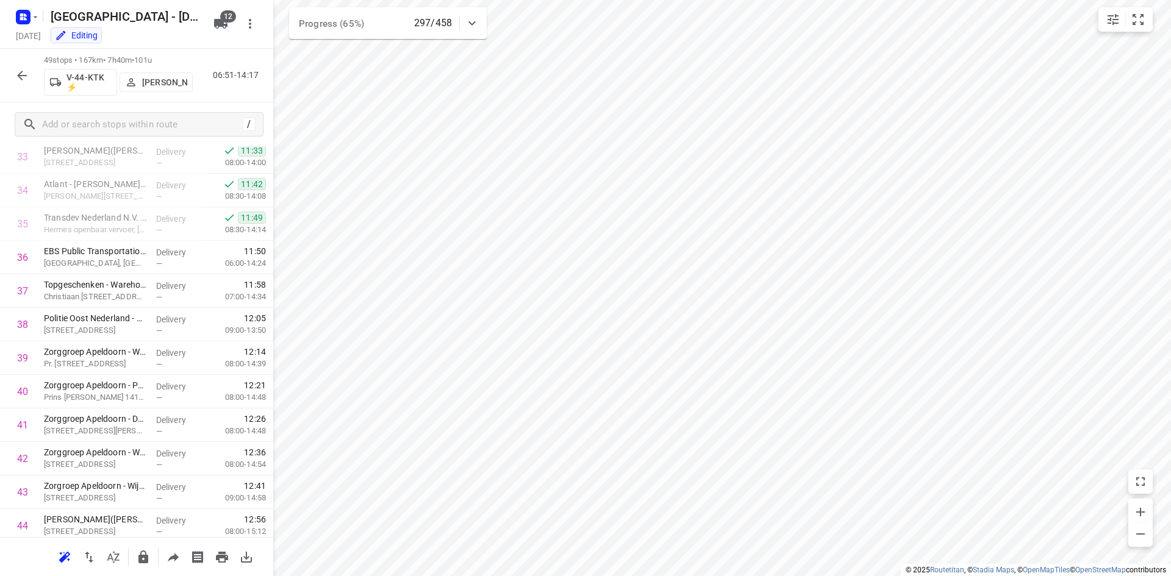
click at [21, 71] on icon "button" at bounding box center [22, 76] width 10 height 10
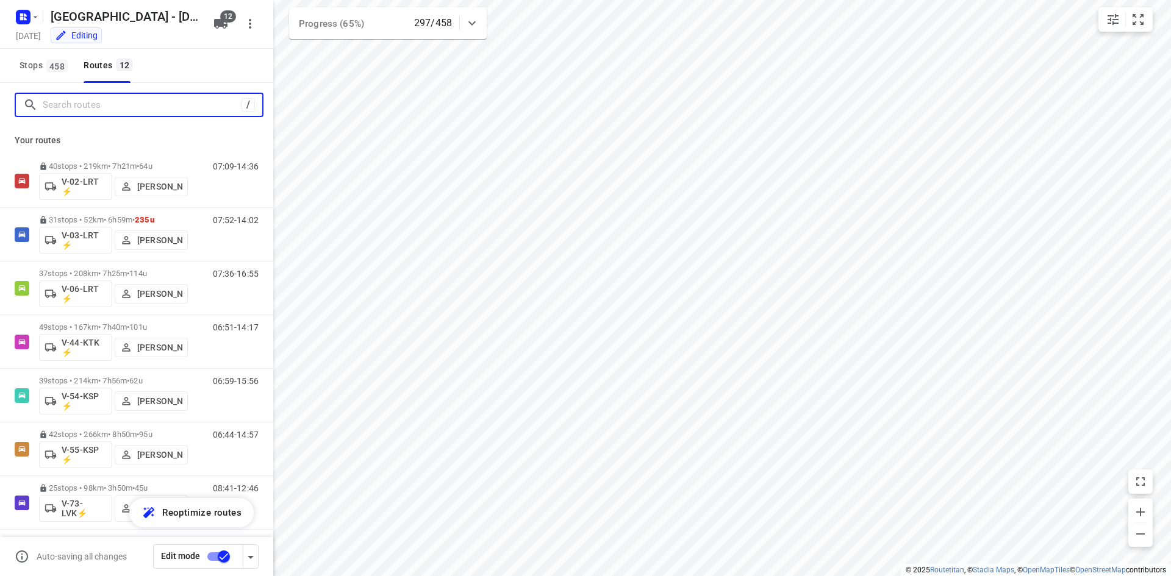
click at [60, 101] on input "Search routes" at bounding box center [142, 105] width 199 height 19
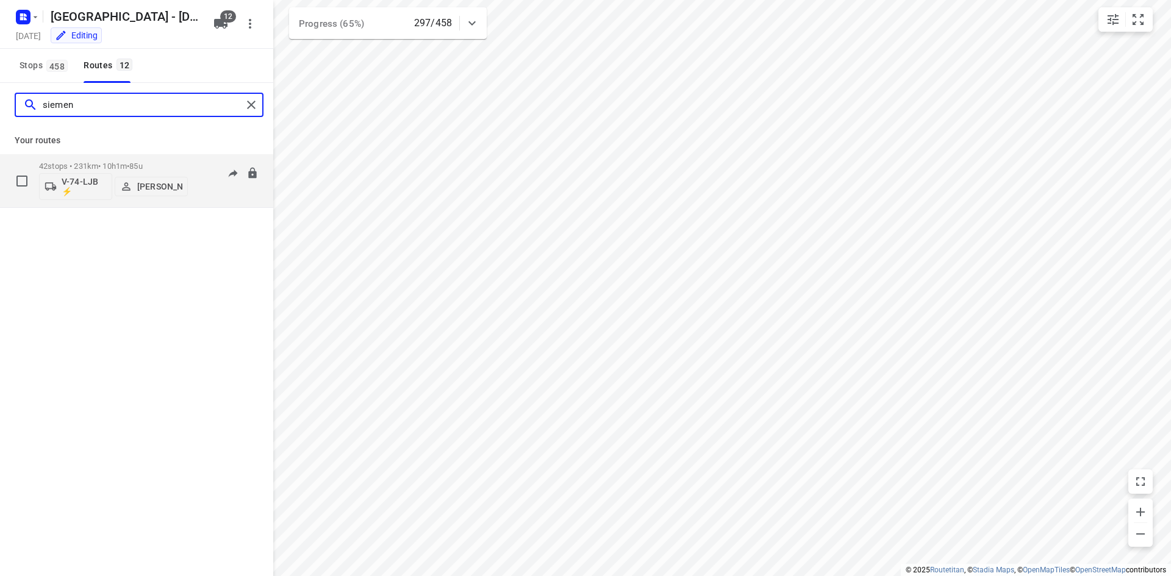
type input "siemen"
click at [192, 188] on div "42 stops • 231km • 10h1m • 85u V-74-LJB ⚡ [PERSON_NAME] 06:54-17:25" at bounding box center [156, 180] width 234 height 51
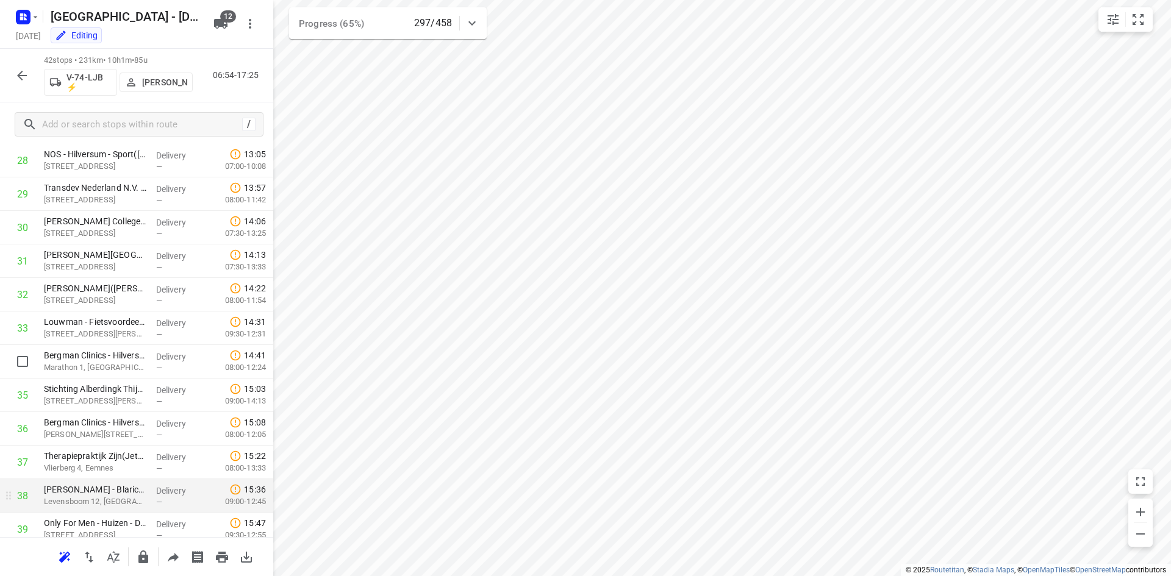
scroll to position [929, 0]
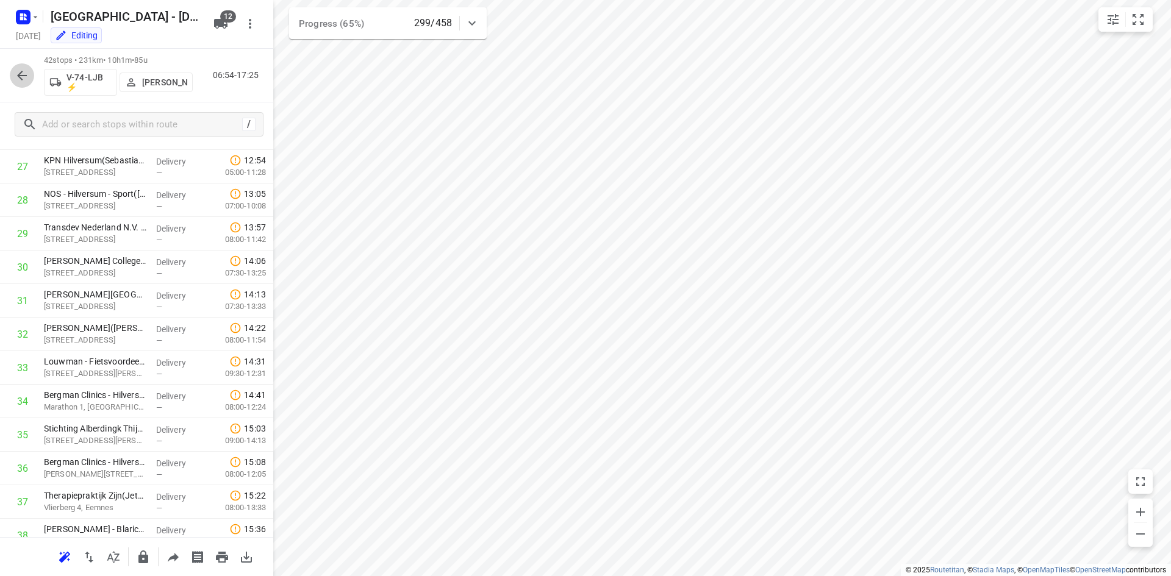
click at [11, 77] on button "button" at bounding box center [22, 75] width 24 height 24
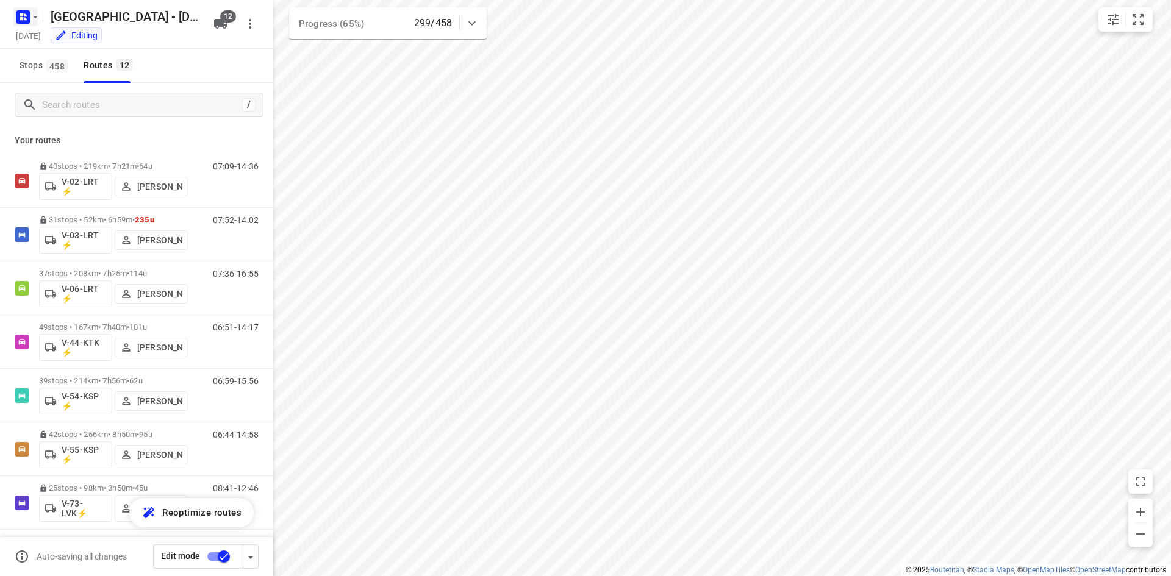
click at [18, 18] on rect "button" at bounding box center [23, 17] width 15 height 15
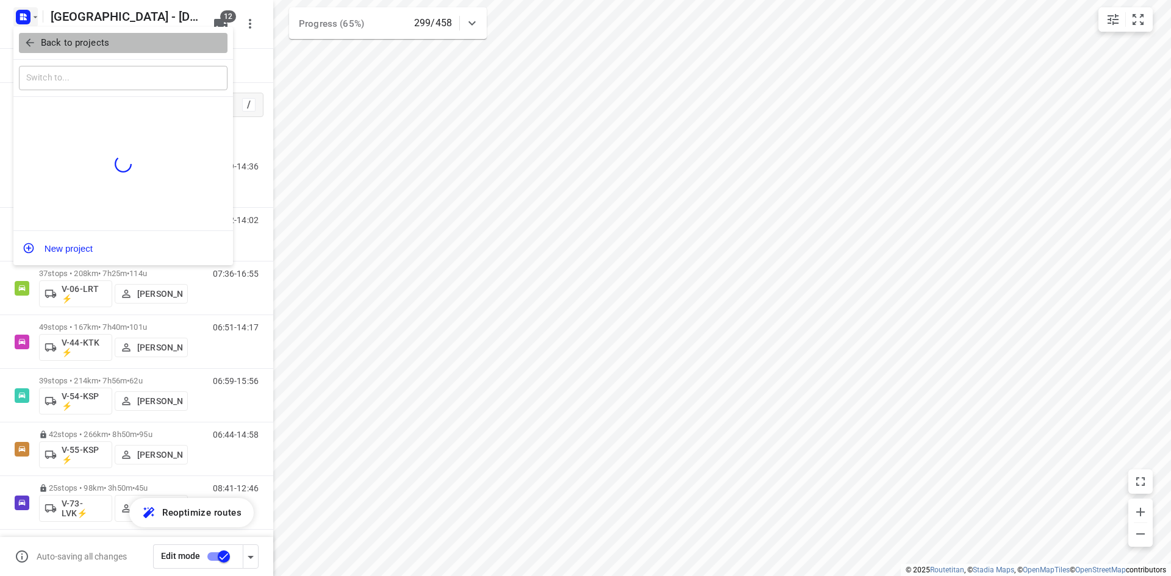
click at [19, 37] on button "Back to projects" at bounding box center [123, 43] width 209 height 20
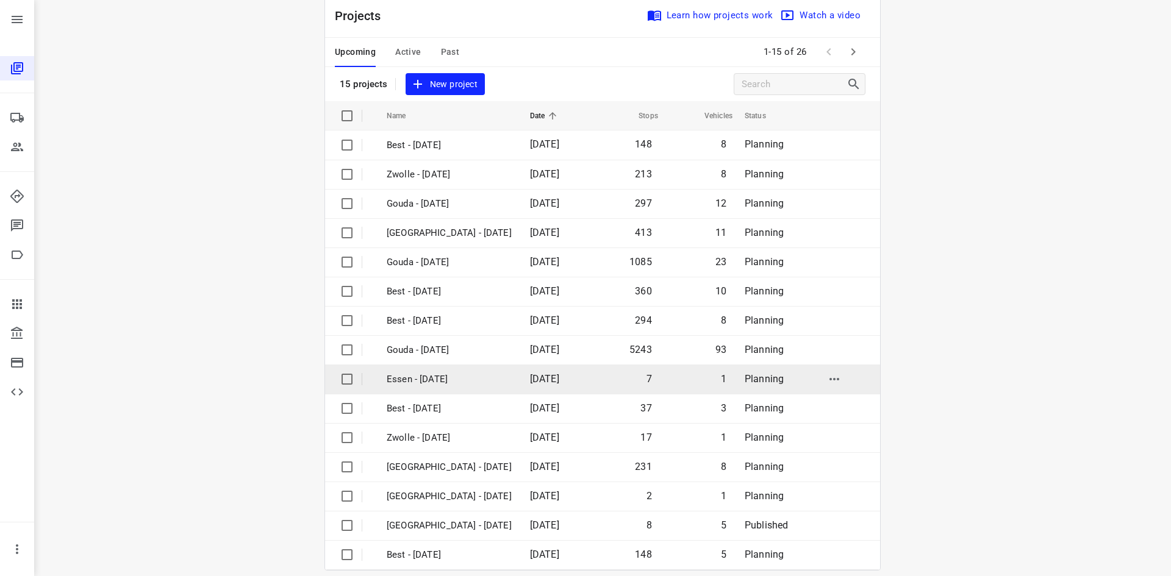
scroll to position [40, 0]
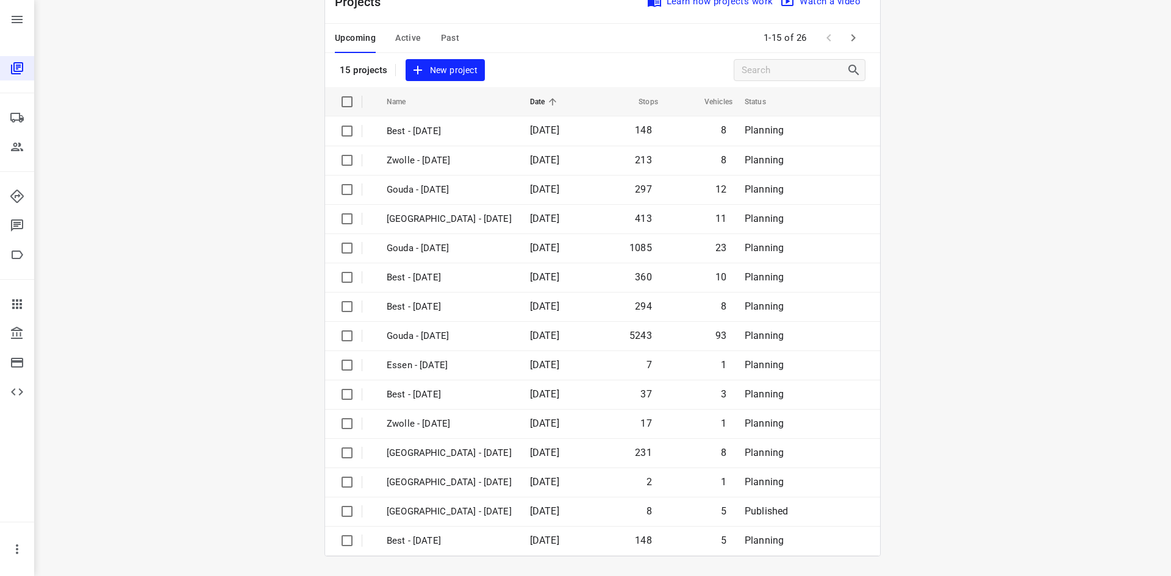
click at [849, 41] on icon "button" at bounding box center [853, 37] width 15 height 15
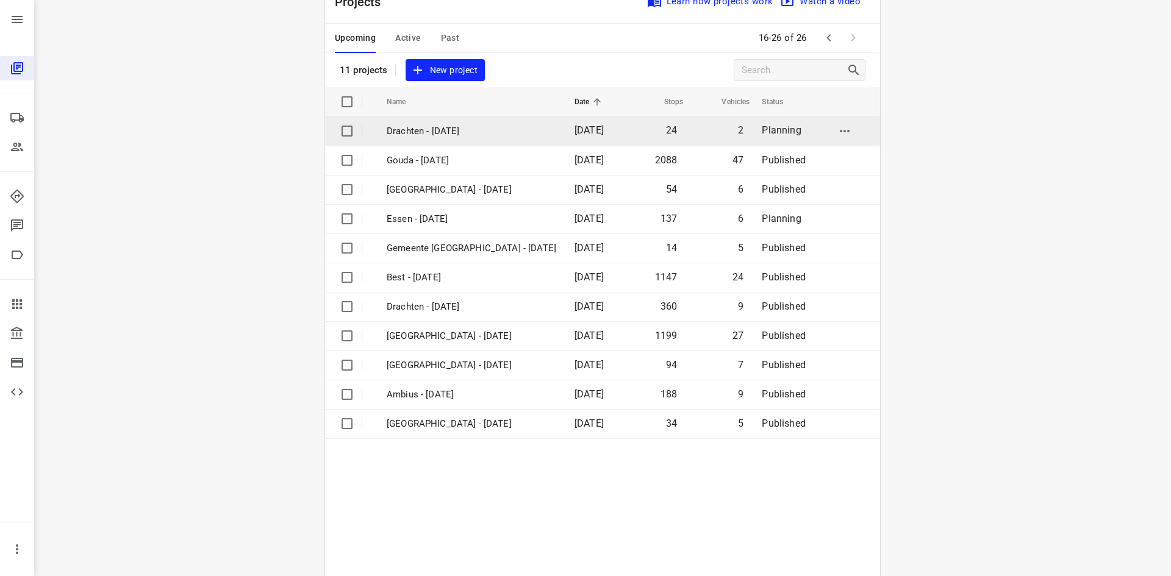
scroll to position [0, 0]
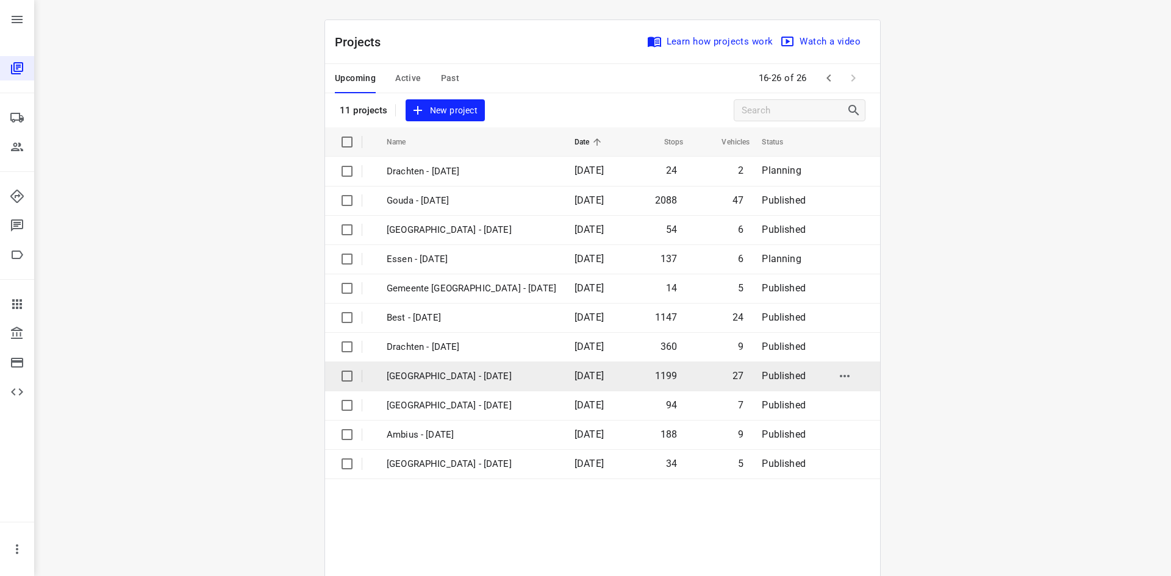
click at [447, 367] on td "[GEOGRAPHIC_DATA] - [DATE]" at bounding box center [469, 376] width 190 height 29
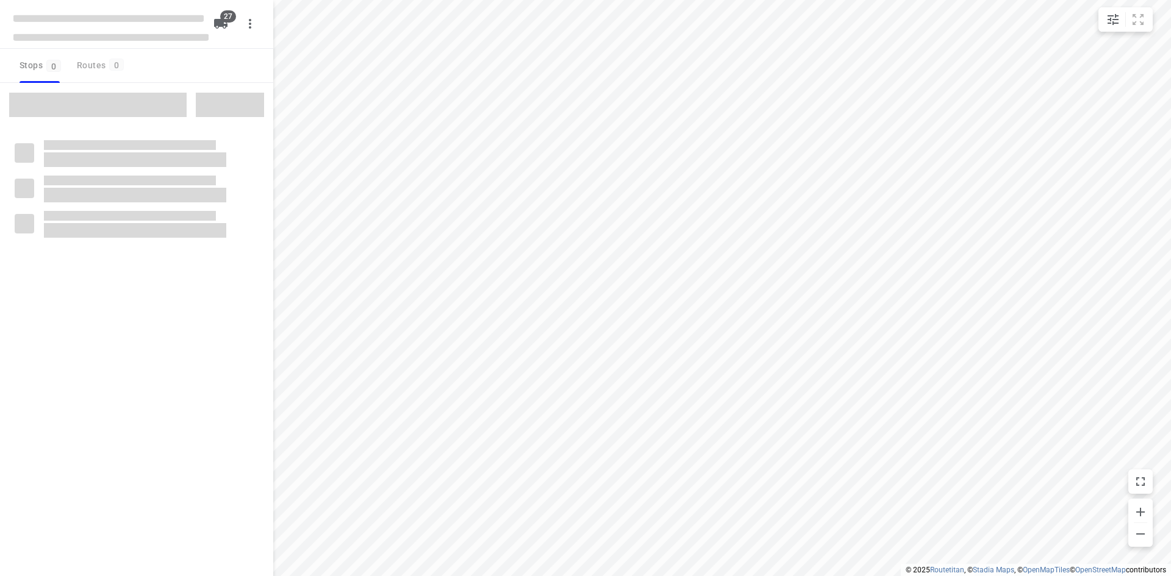
checkbox input "true"
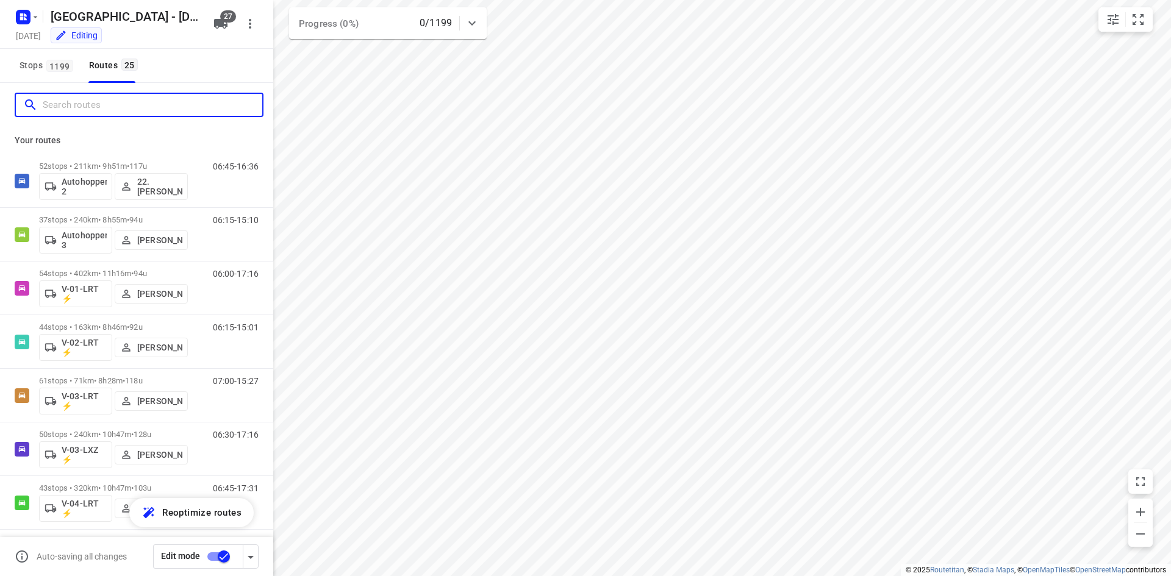
click at [165, 102] on input "Search routes" at bounding box center [153, 105] width 220 height 19
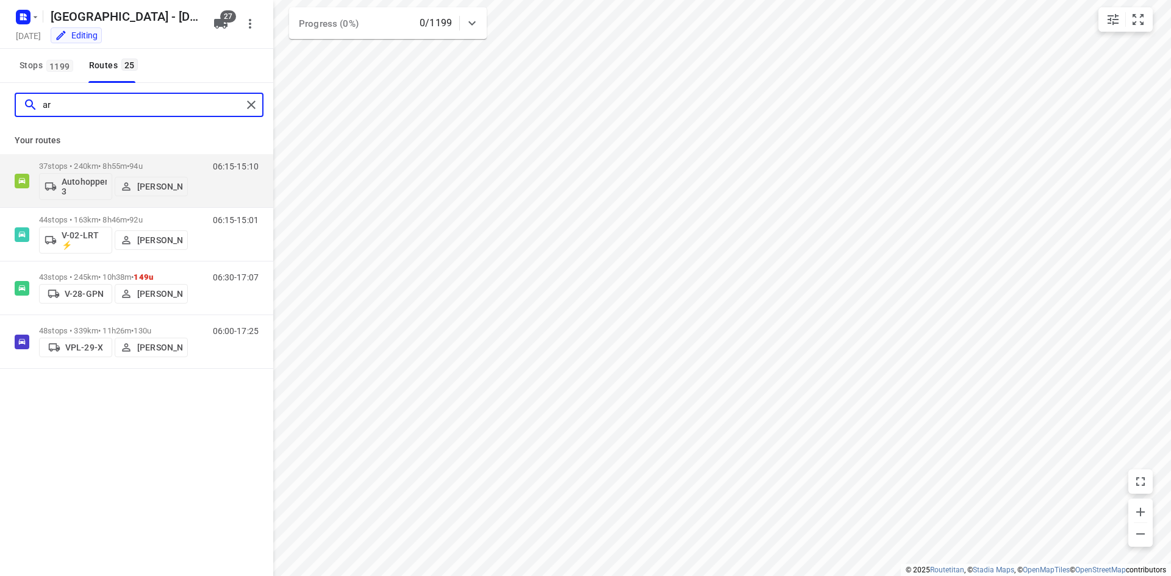
type input "ar"
click at [217, 26] on icon "button" at bounding box center [220, 23] width 15 height 15
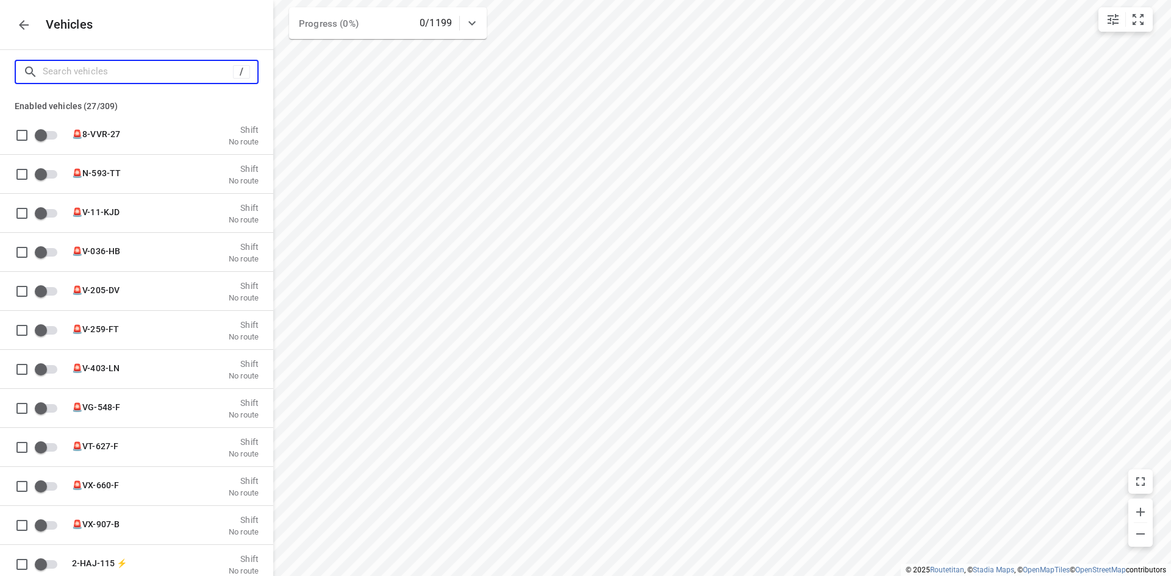
click at [170, 70] on input "Search vehicles" at bounding box center [138, 71] width 190 height 19
type input "4"
checkbox input "true"
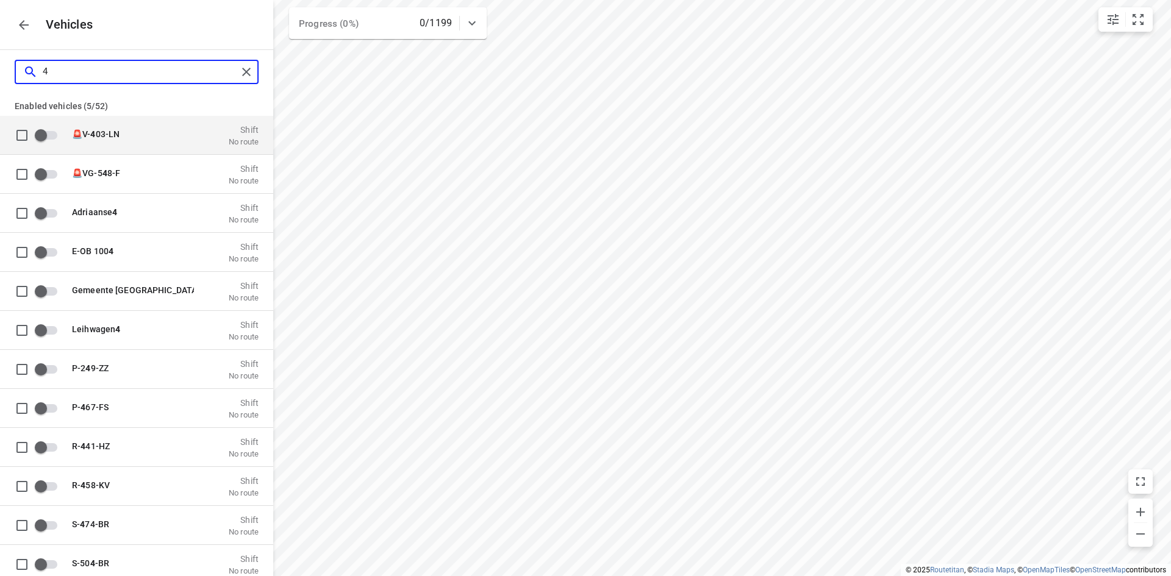
checkbox input "false"
type input "0"
checkbox input "true"
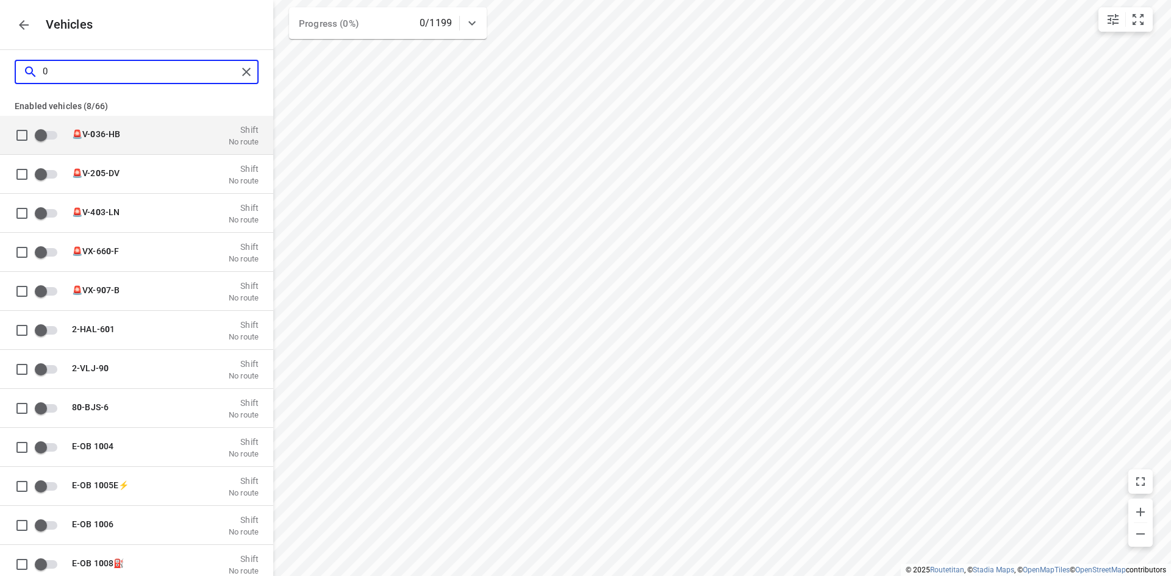
type input "04"
checkbox input "true"
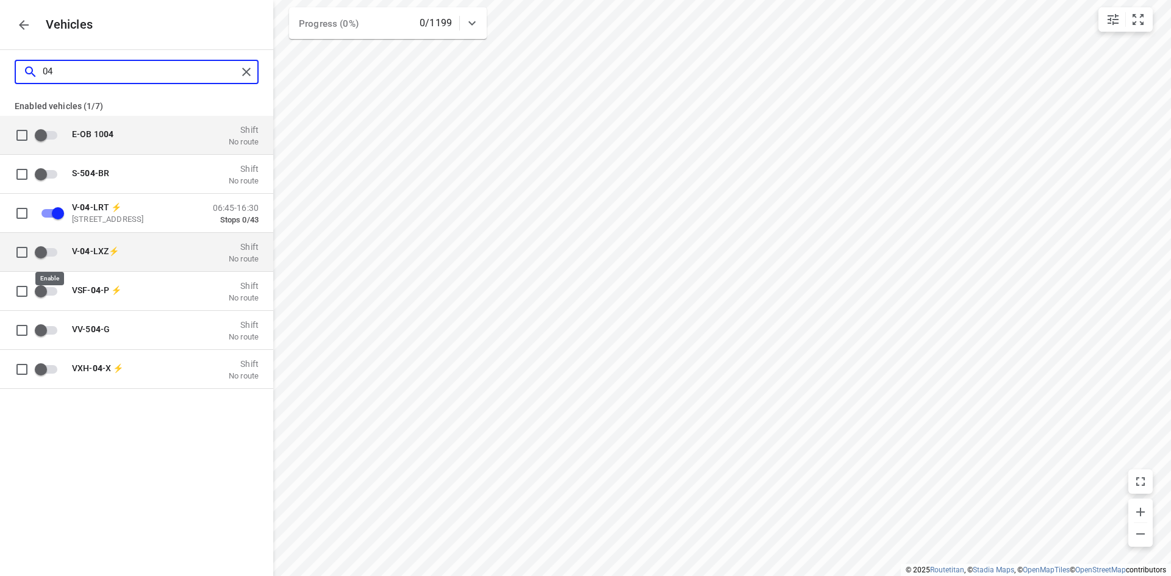
type input "04"
click at [39, 249] on input "grid" at bounding box center [41, 251] width 70 height 23
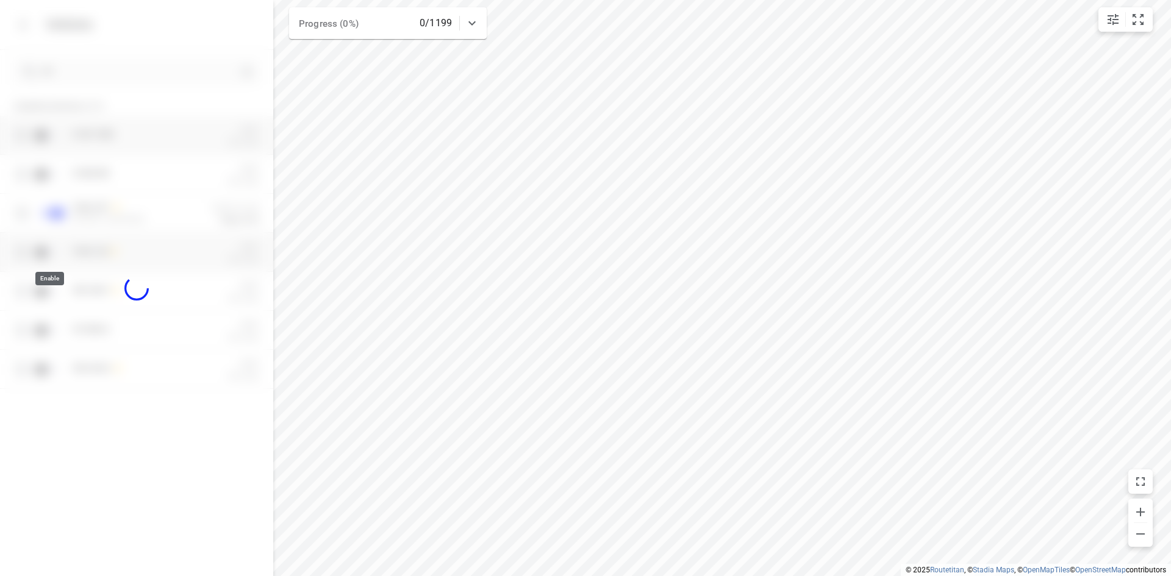
checkbox input "true"
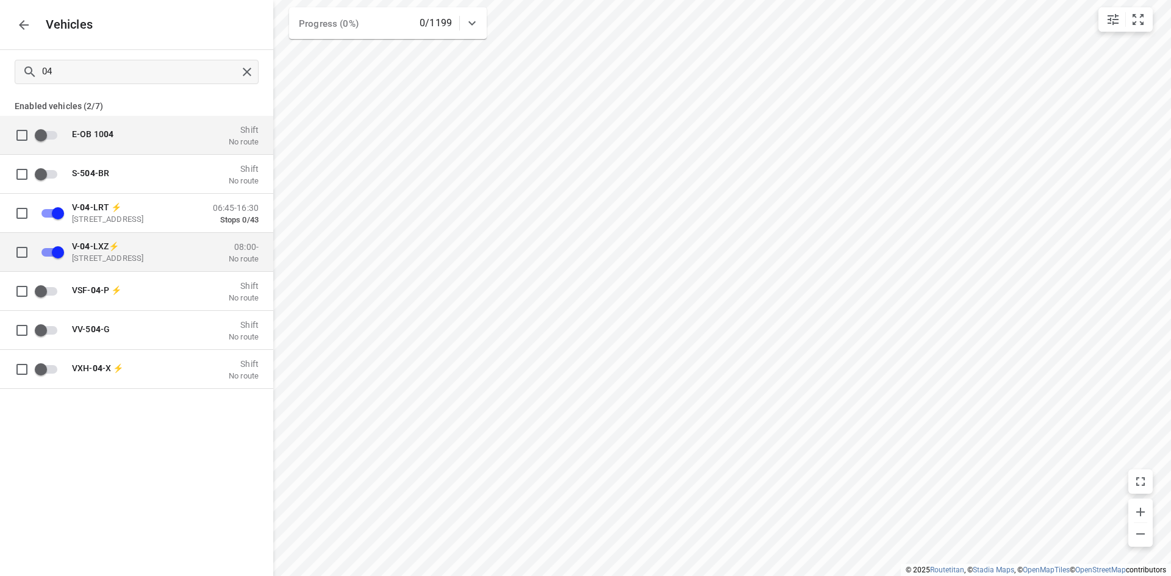
drag, startPoint x: 122, startPoint y: 257, endPoint x: 173, endPoint y: 245, distance: 52.1
click at [159, 244] on p "V- 04 -LXZ⚡" at bounding box center [133, 246] width 122 height 10
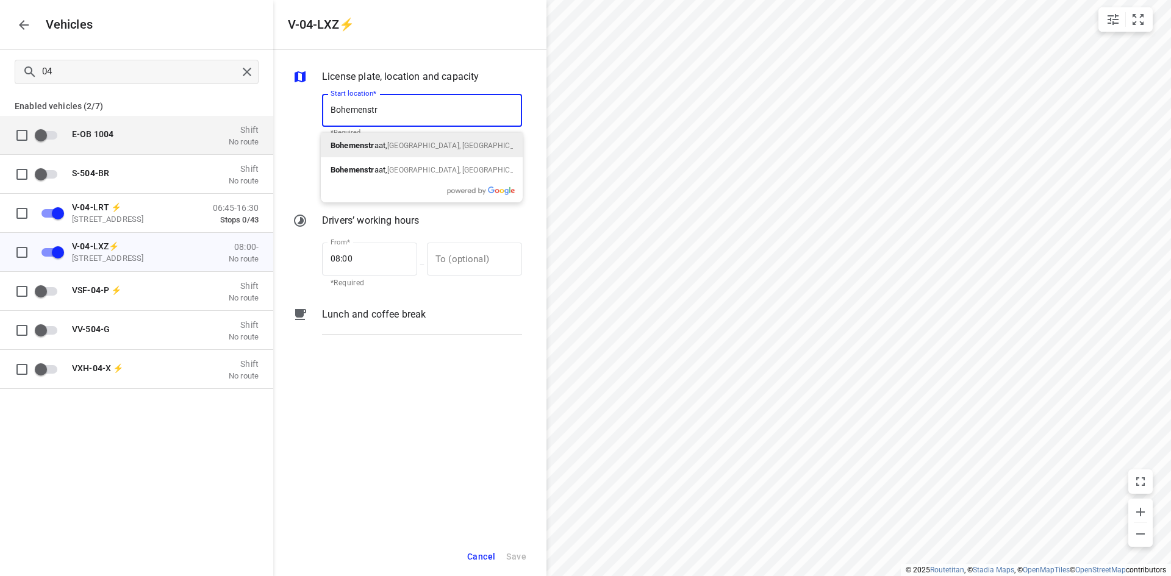
type input "Bohemenstra"
click at [409, 146] on span "[GEOGRAPHIC_DATA], [GEOGRAPHIC_DATA]" at bounding box center [460, 145] width 146 height 9
drag, startPoint x: 474, startPoint y: 108, endPoint x: 216, endPoint y: 101, distance: 257.4
click at [217, 102] on div "V-04-LXZ⚡ License plate, location and capacity Start location* [STREET_ADDRESS]…" at bounding box center [136, 288] width 273 height 576
type input "[STREET_ADDRESS]"
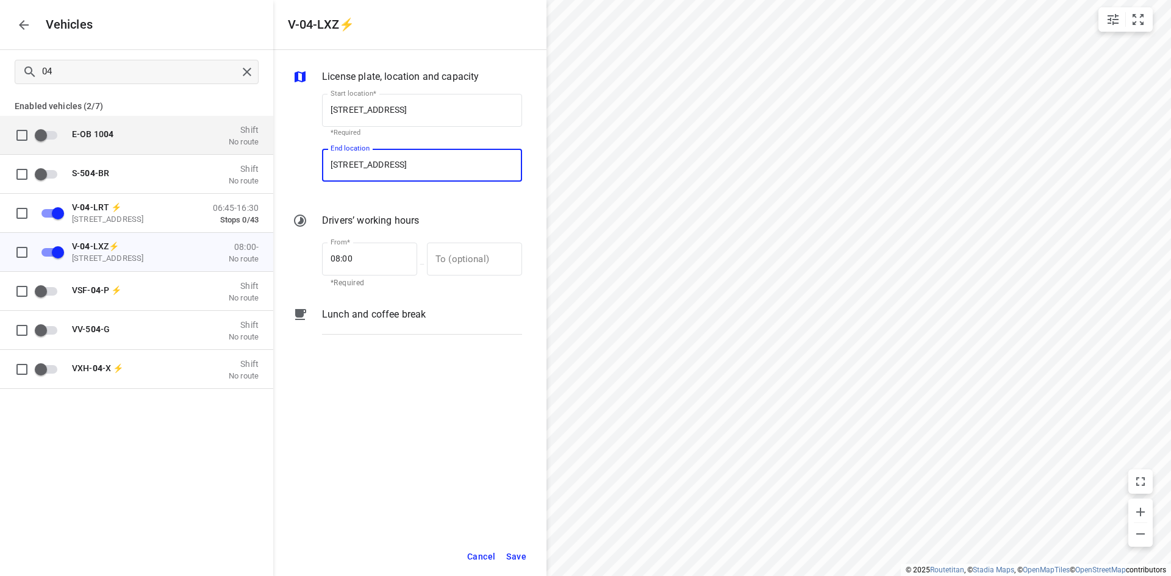
paste input "[STREET_ADDRESS]"
type input "[STREET_ADDRESS]"
click at [402, 222] on p "[STREET_ADDRESS]" at bounding box center [365, 224] width 71 height 12
type input "[STREET_ADDRESS]"
click at [387, 391] on div "License plate, location and capacity Start location* [STREET_ADDRESS] Start loc…" at bounding box center [409, 293] width 273 height 487
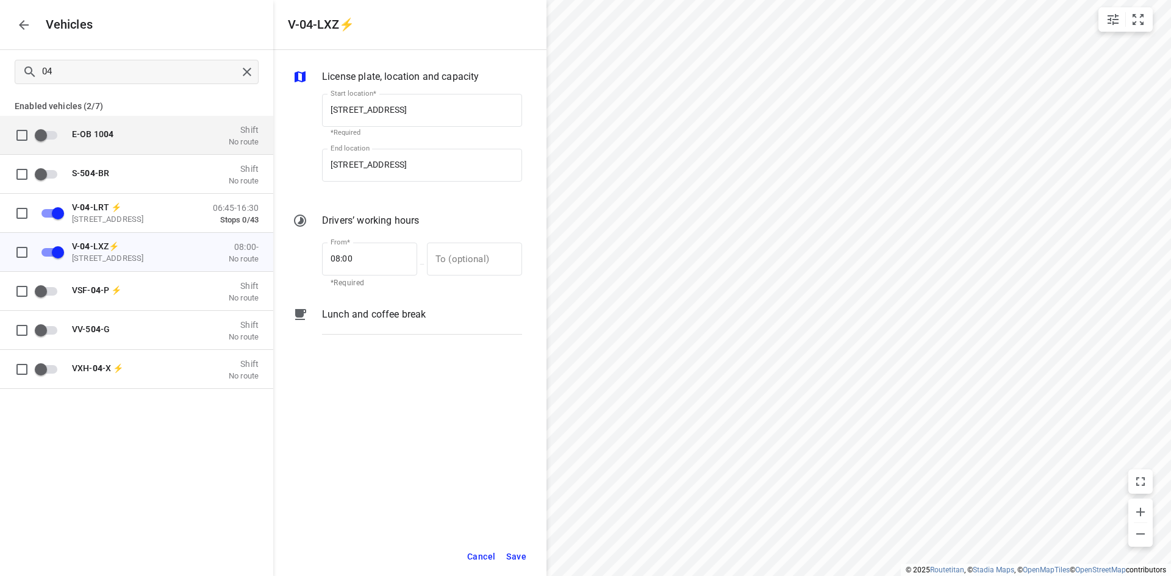
click at [516, 557] on span "Save" at bounding box center [516, 556] width 20 height 15
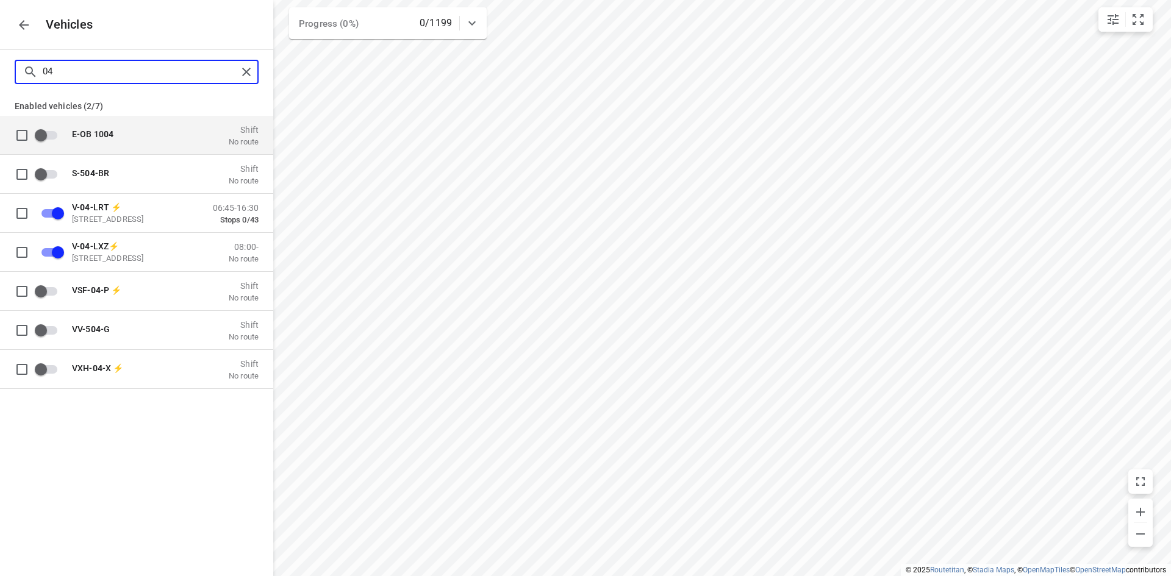
click at [132, 76] on input "04" at bounding box center [140, 71] width 195 height 19
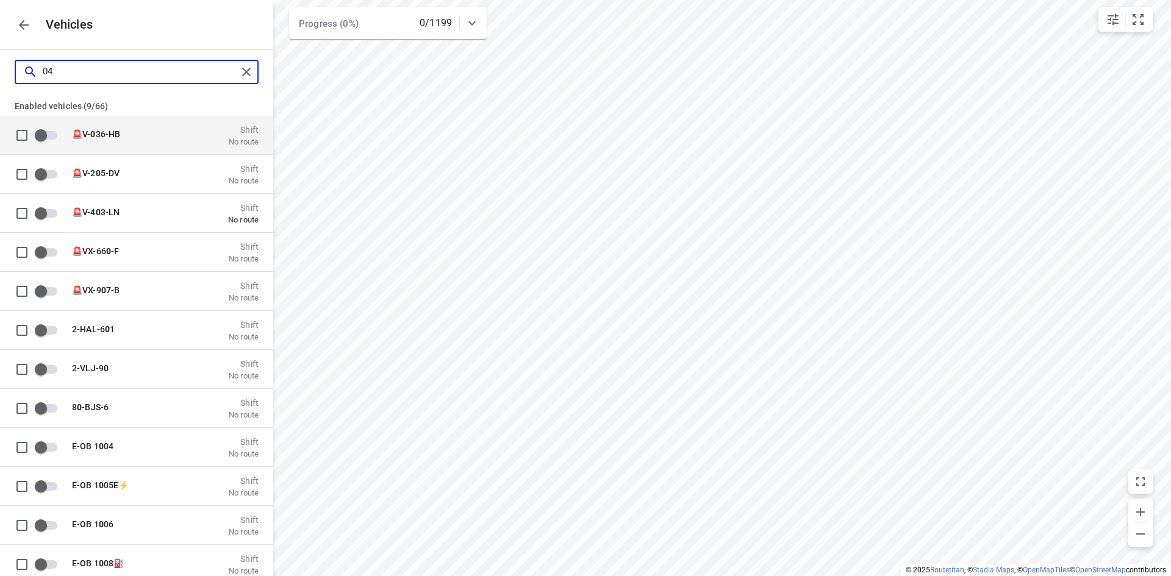
type input "0"
checkbox input "false"
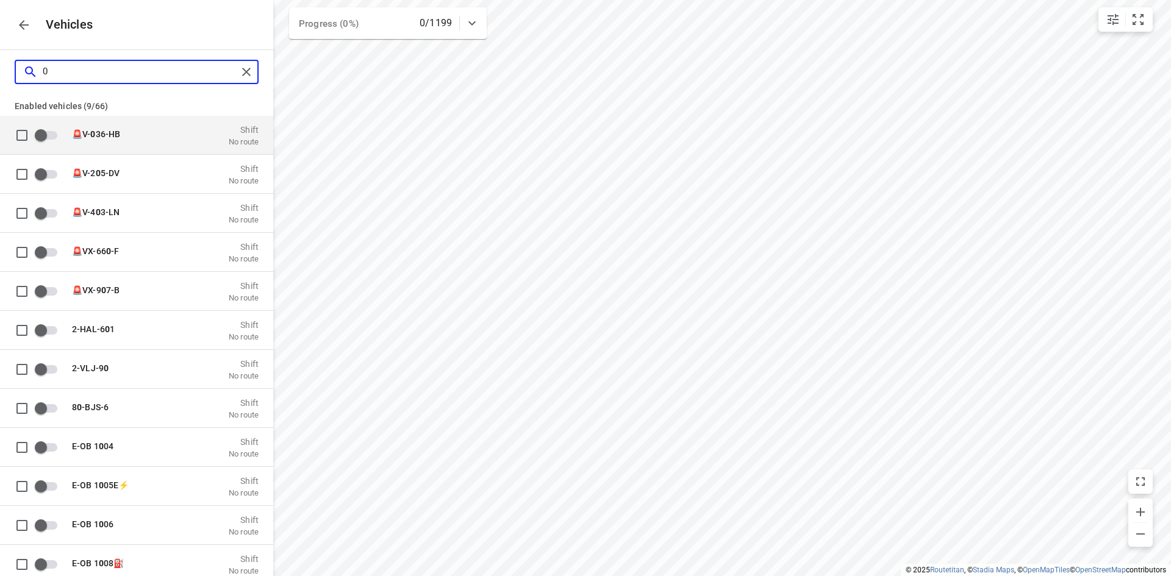
checkbox input "false"
type input "74"
checkbox input "true"
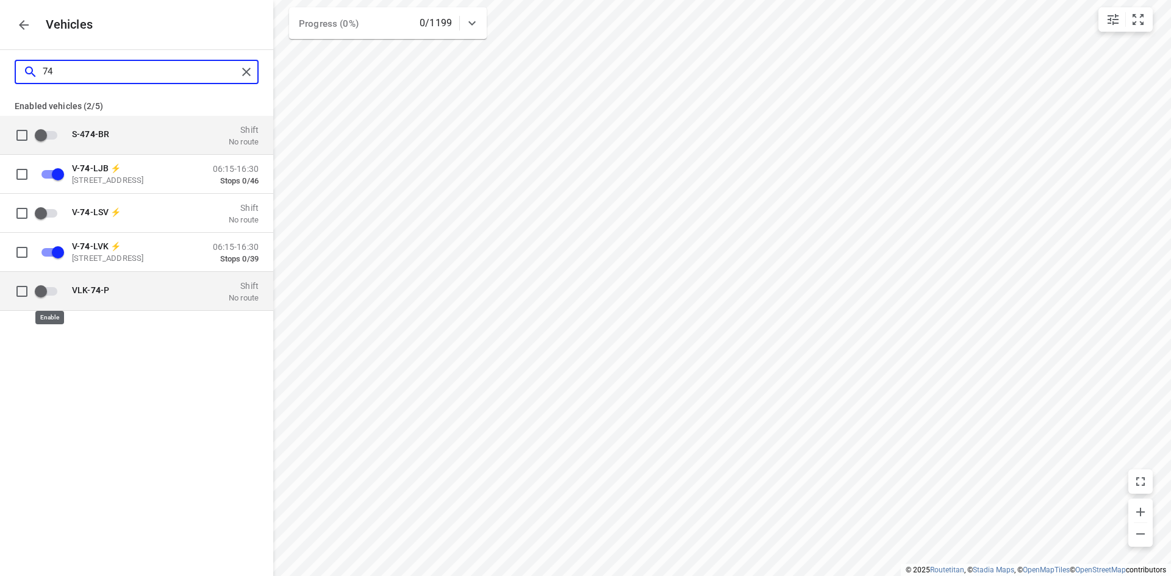
type input "74"
click at [43, 290] on input "grid" at bounding box center [41, 290] width 70 height 23
checkbox input "true"
drag, startPoint x: 177, startPoint y: 76, endPoint x: -117, endPoint y: 55, distance: 295.2
click at [0, 55] on html "i © 2025 Routetitan , © Stadia Maps , © OpenMapTiles © OpenStreetMap contributo…" at bounding box center [585, 288] width 1171 height 576
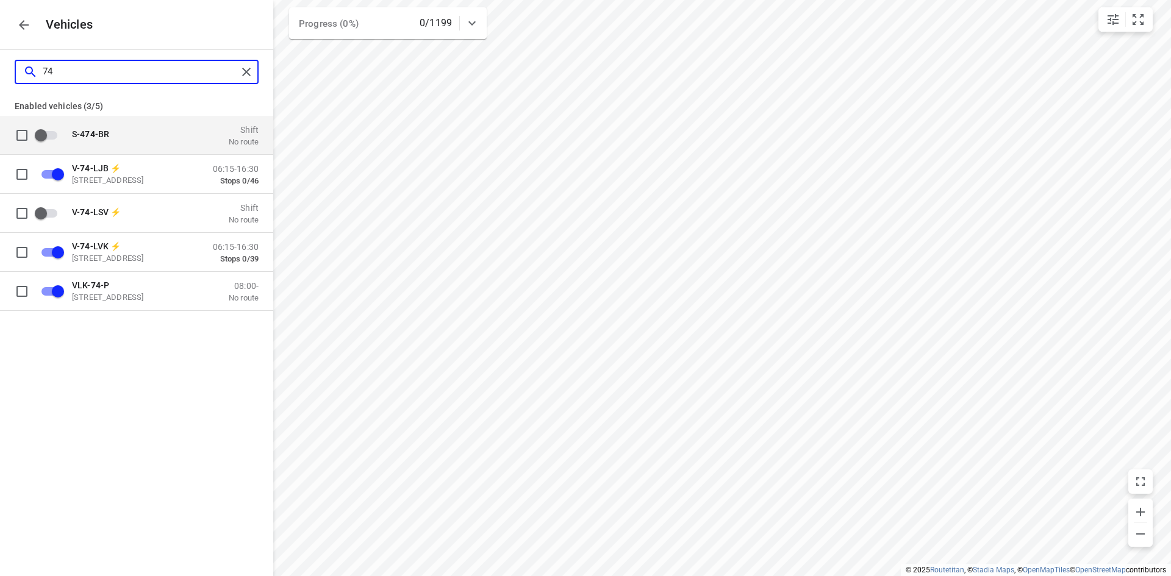
type input "0"
checkbox input "false"
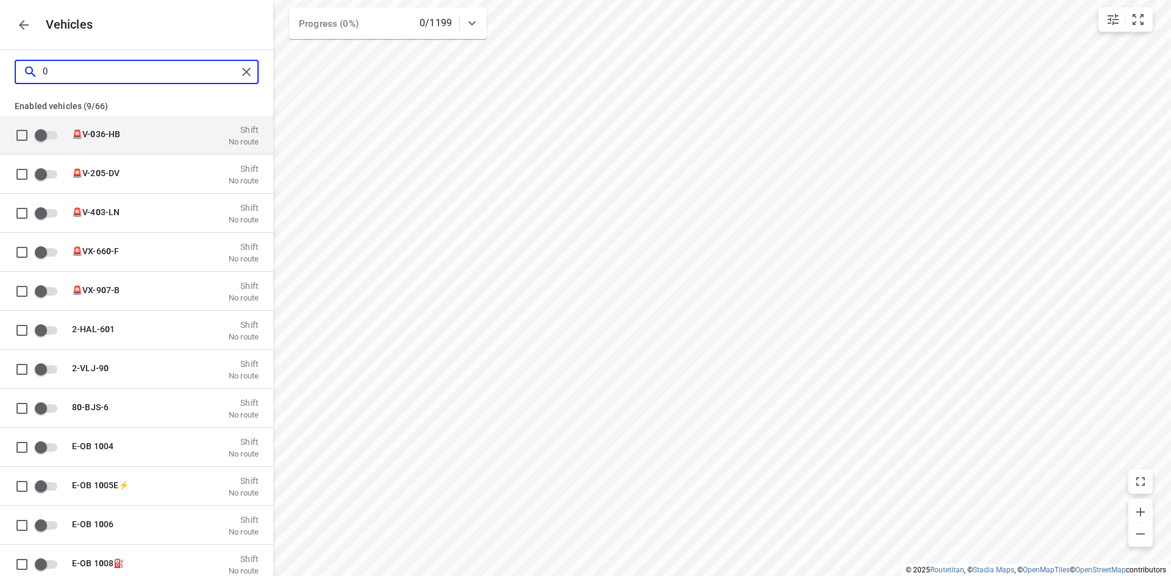
type input "01"
checkbox input "true"
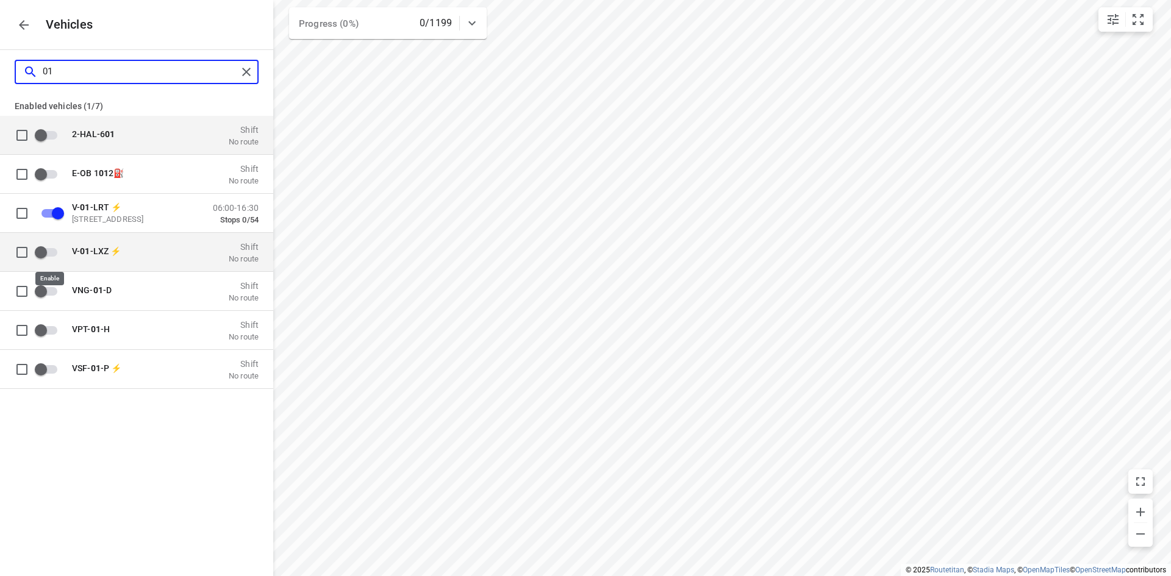
type input "01"
click at [48, 253] on input "grid" at bounding box center [41, 251] width 70 height 23
checkbox input "true"
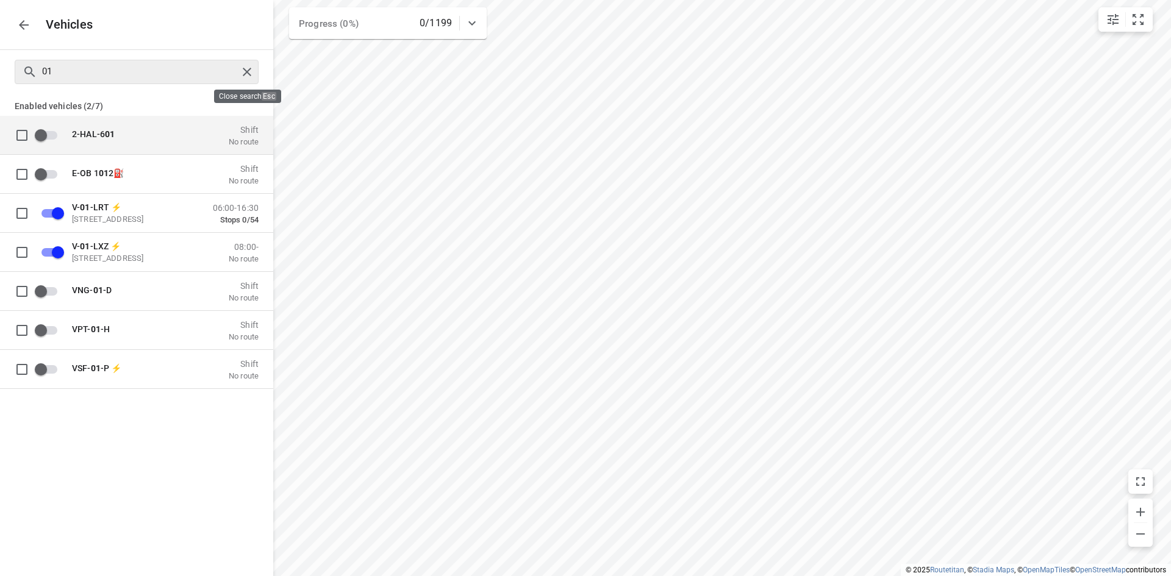
checkbox input "false"
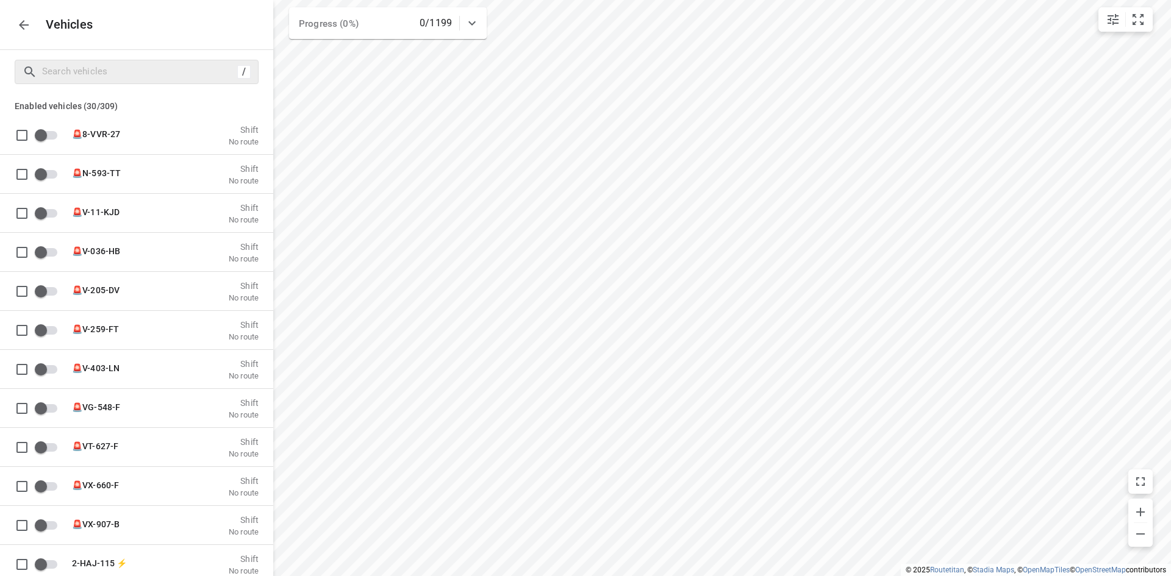
click at [21, 29] on icon "button" at bounding box center [23, 25] width 15 height 15
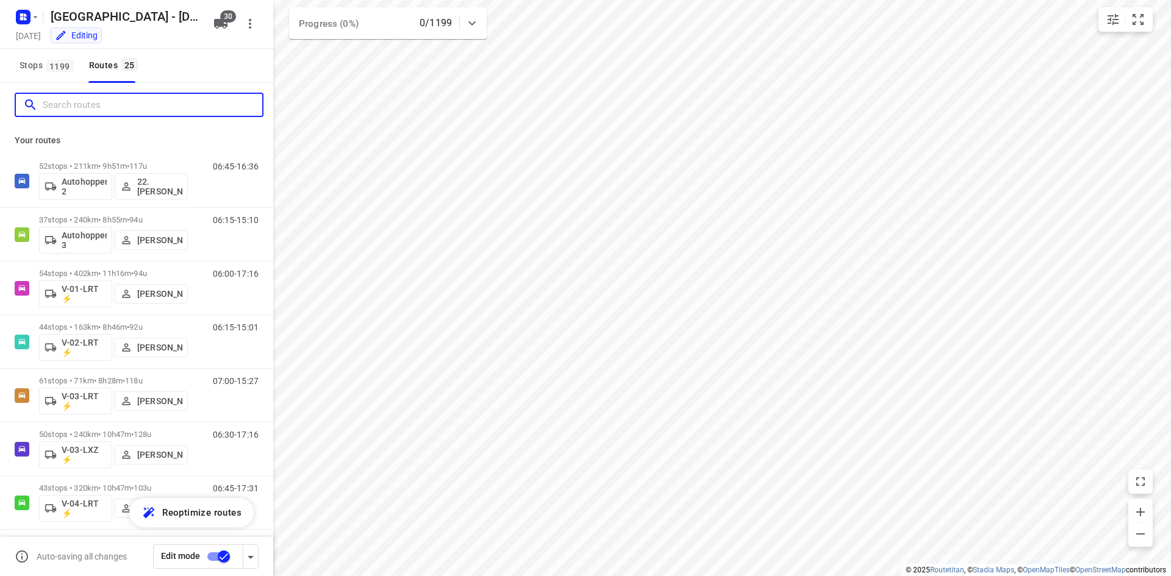
click at [90, 111] on input "Search routes" at bounding box center [153, 105] width 220 height 19
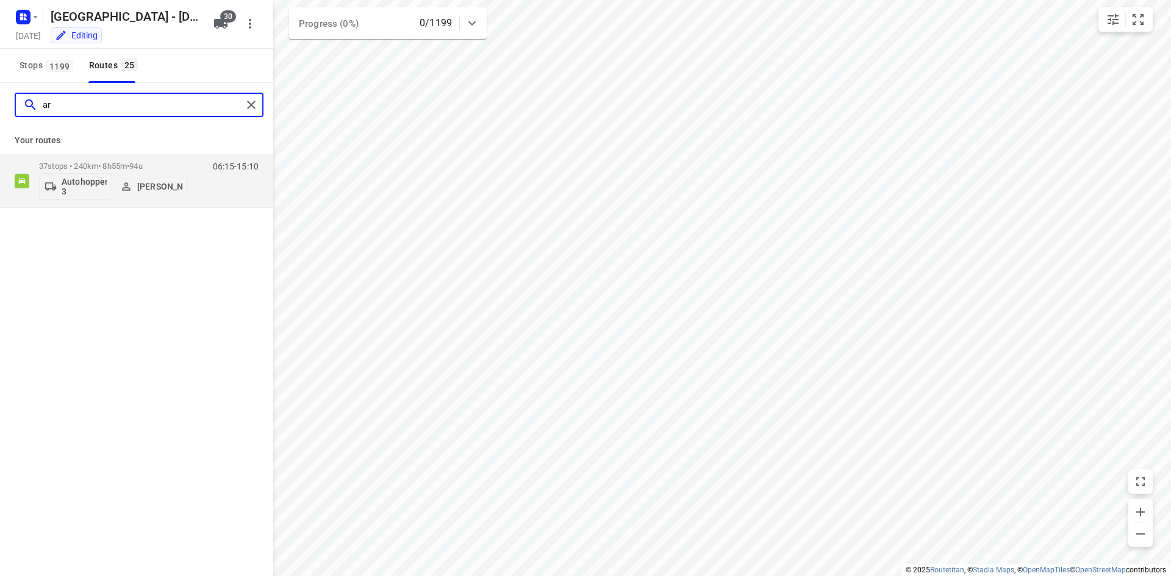
type input "a"
type input "harco"
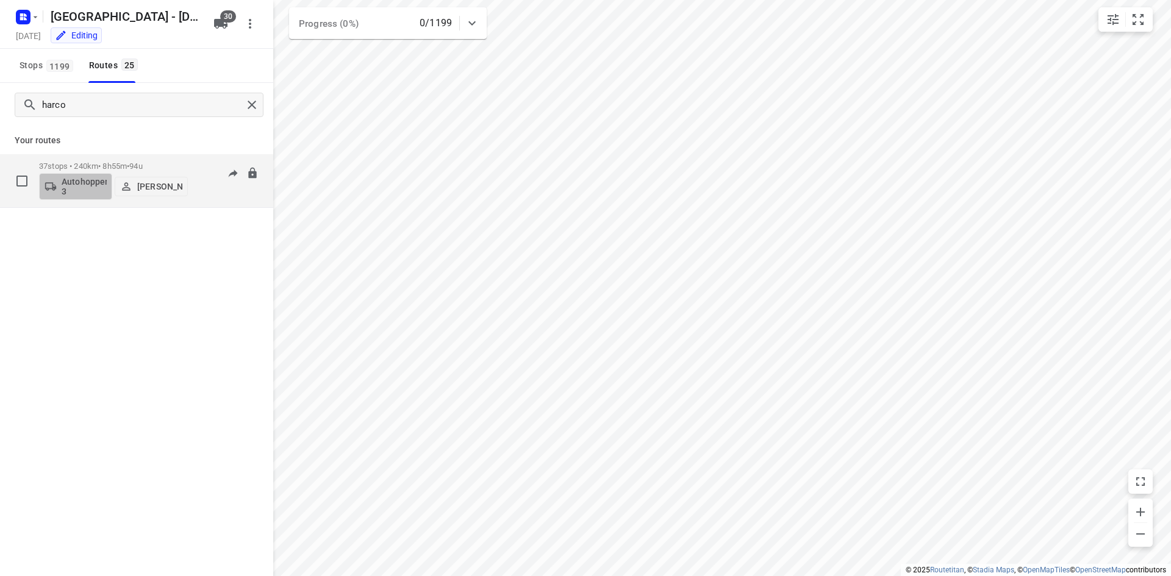
click at [74, 188] on p "Autohopper 3" at bounding box center [84, 187] width 45 height 20
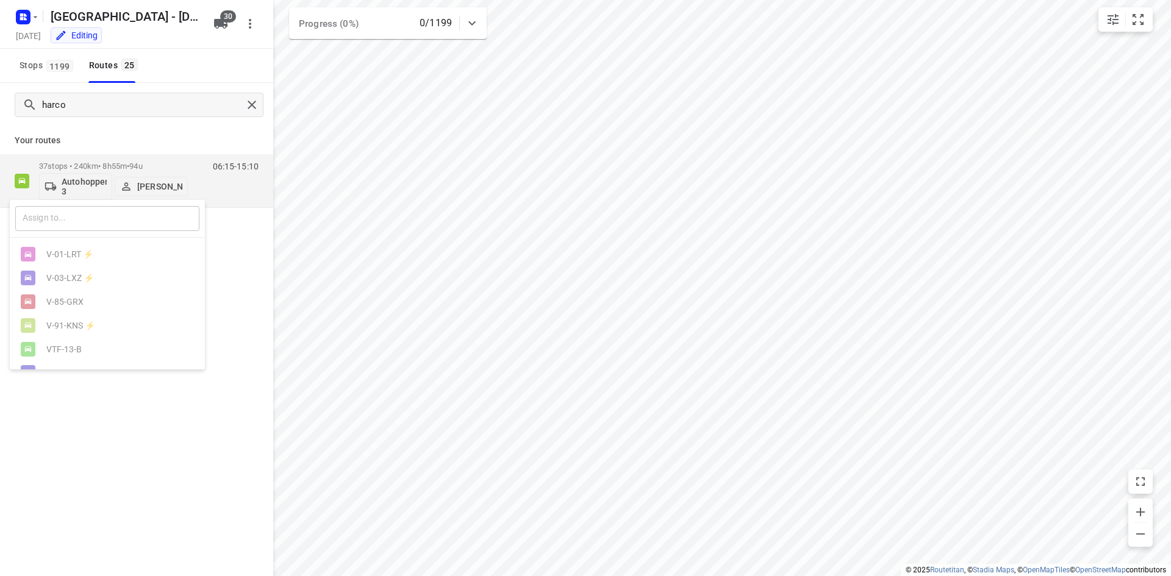
click at [147, 218] on input "text" at bounding box center [107, 218] width 184 height 25
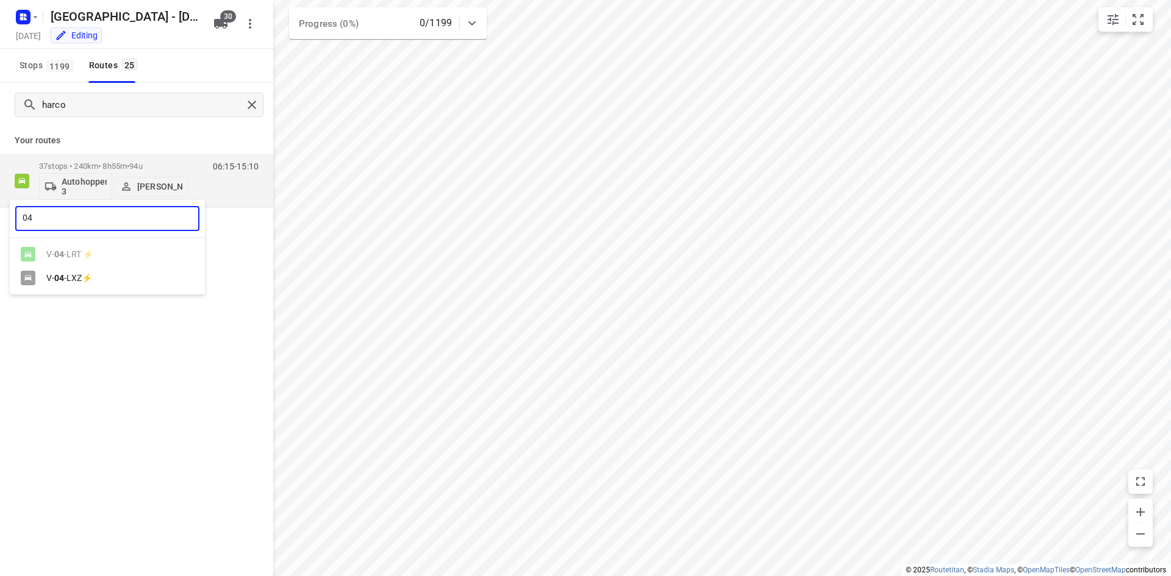
type input "04"
click at [113, 282] on div "V- 04 -LXZ⚡" at bounding box center [110, 278] width 128 height 10
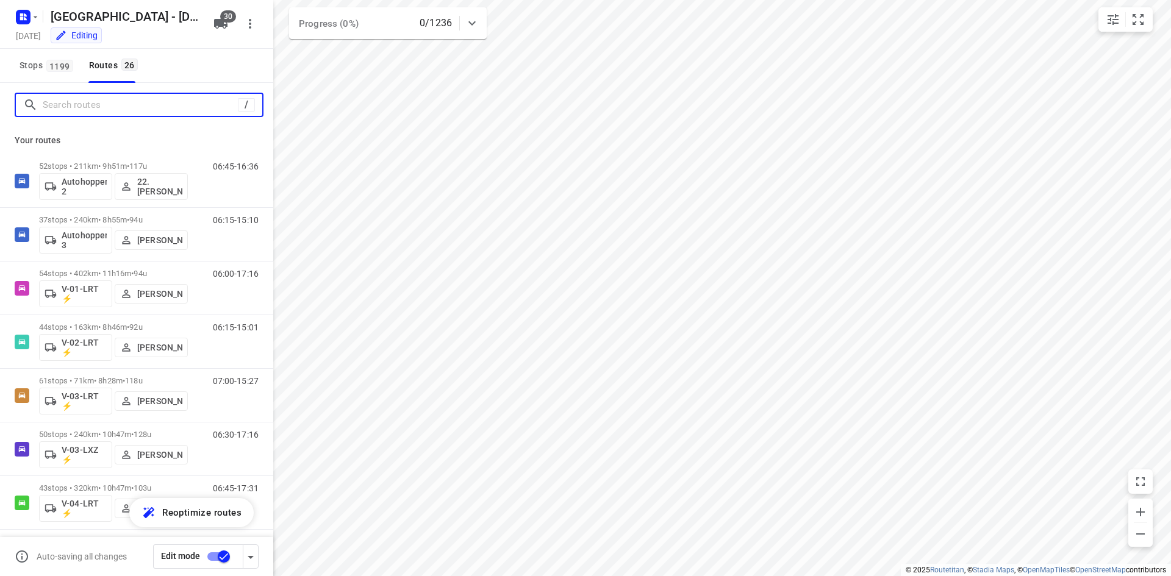
click at [205, 102] on input "Search routes" at bounding box center [140, 105] width 195 height 19
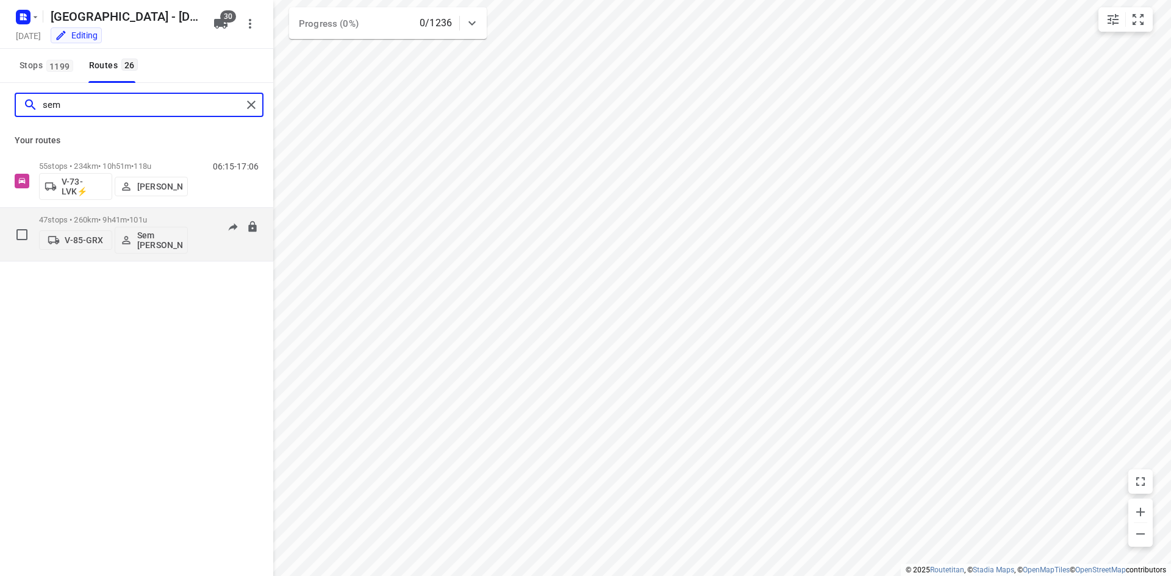
type input "sem"
click at [87, 237] on p "V-85-GRX" at bounding box center [84, 240] width 38 height 10
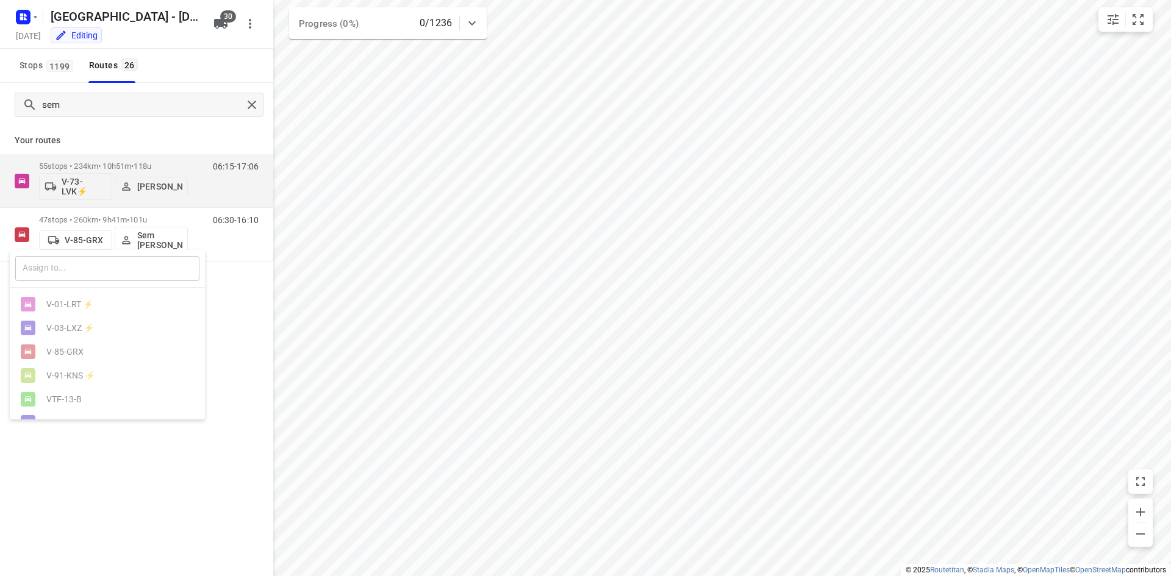
click at [108, 277] on input "text" at bounding box center [107, 268] width 184 height 25
type input "74"
click at [112, 349] on div "VLK- 74 -P" at bounding box center [107, 352] width 195 height 24
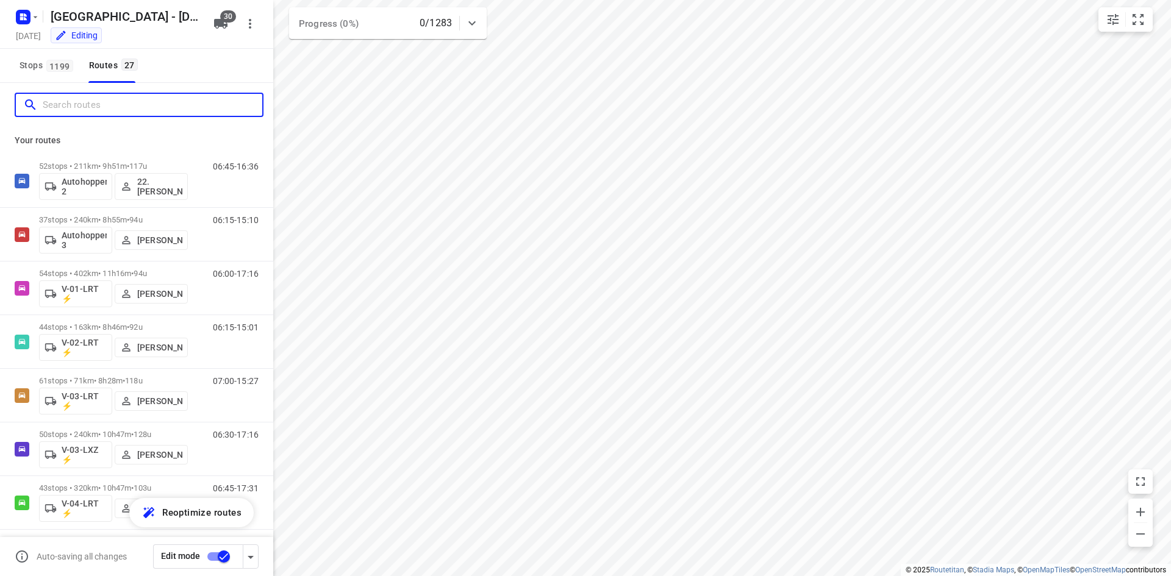
click at [201, 101] on input "Search routes" at bounding box center [153, 105] width 220 height 19
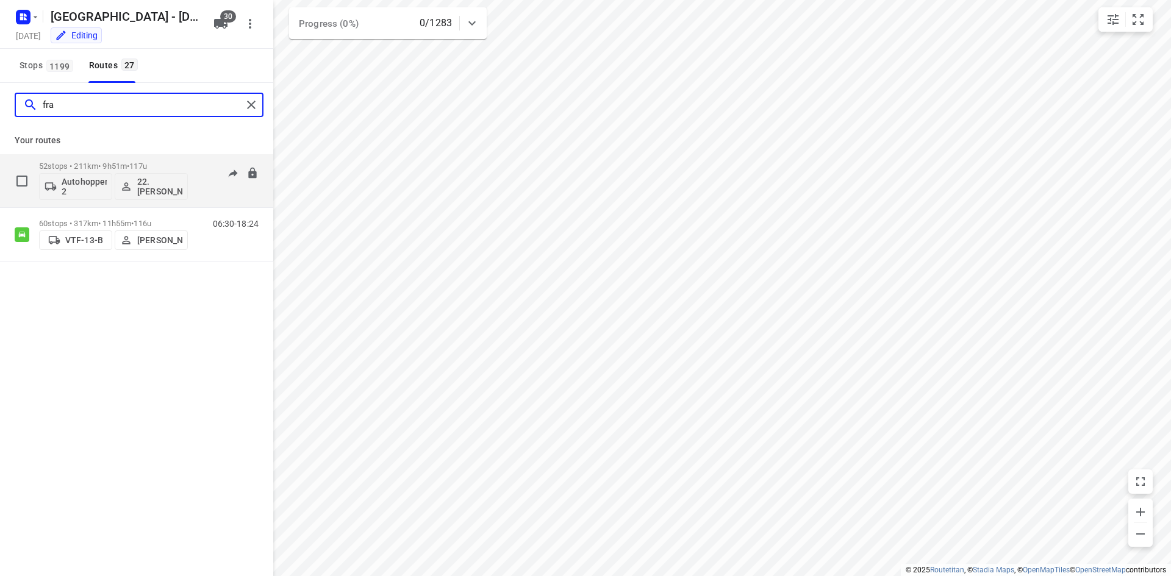
type input "fra"
click at [74, 182] on p "Autohopper 2" at bounding box center [84, 187] width 45 height 20
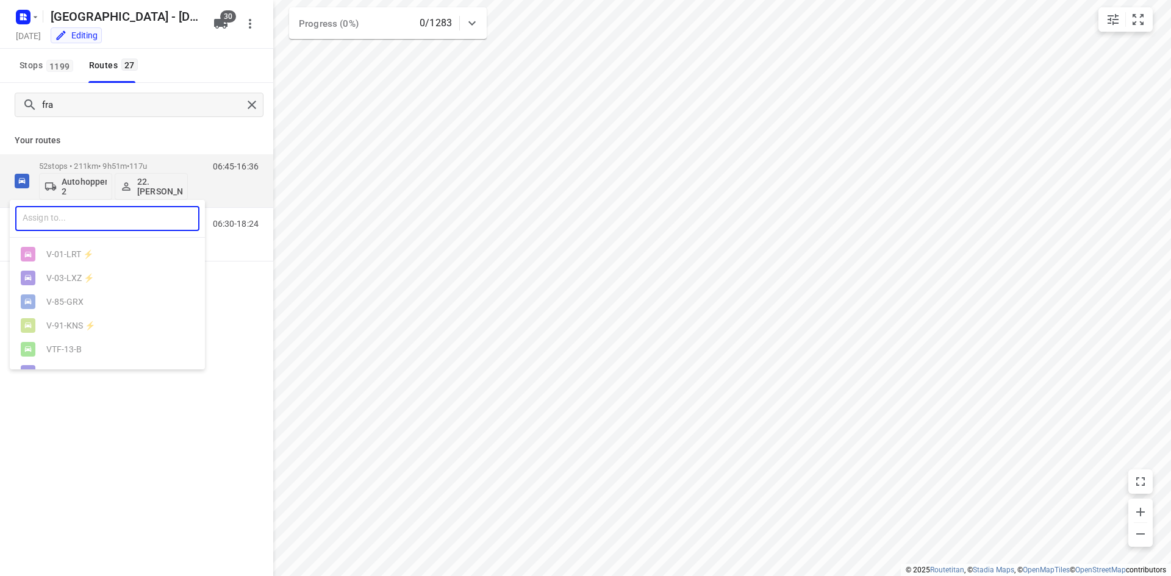
click at [116, 219] on input "text" at bounding box center [107, 218] width 184 height 25
type input "01"
click at [71, 283] on div "V- 01 -LXZ ⚡" at bounding box center [110, 278] width 128 height 10
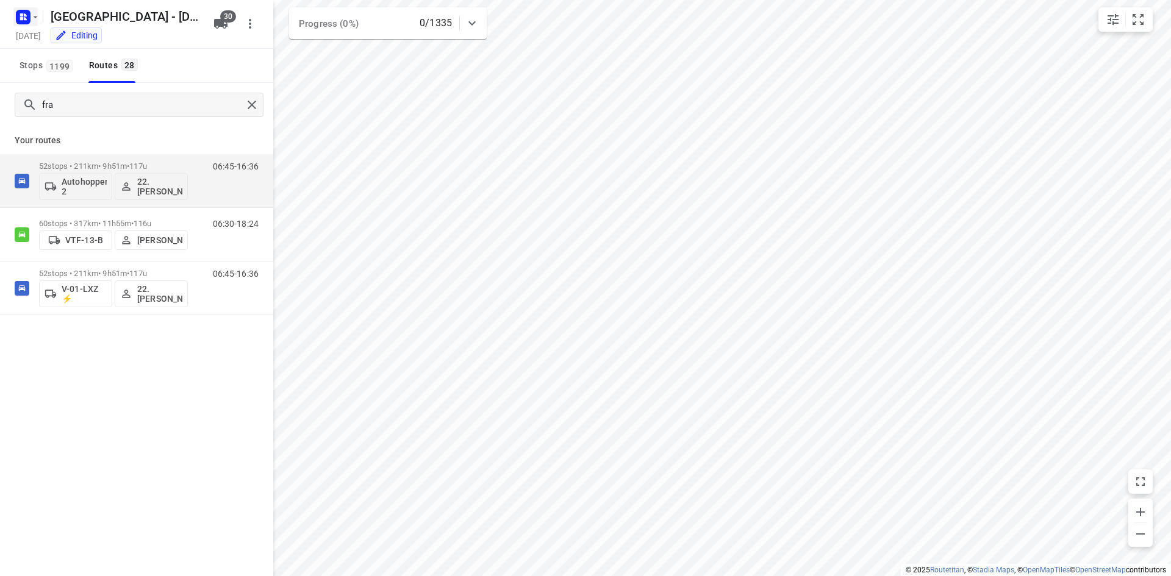
click at [25, 12] on rect "button" at bounding box center [23, 17] width 15 height 15
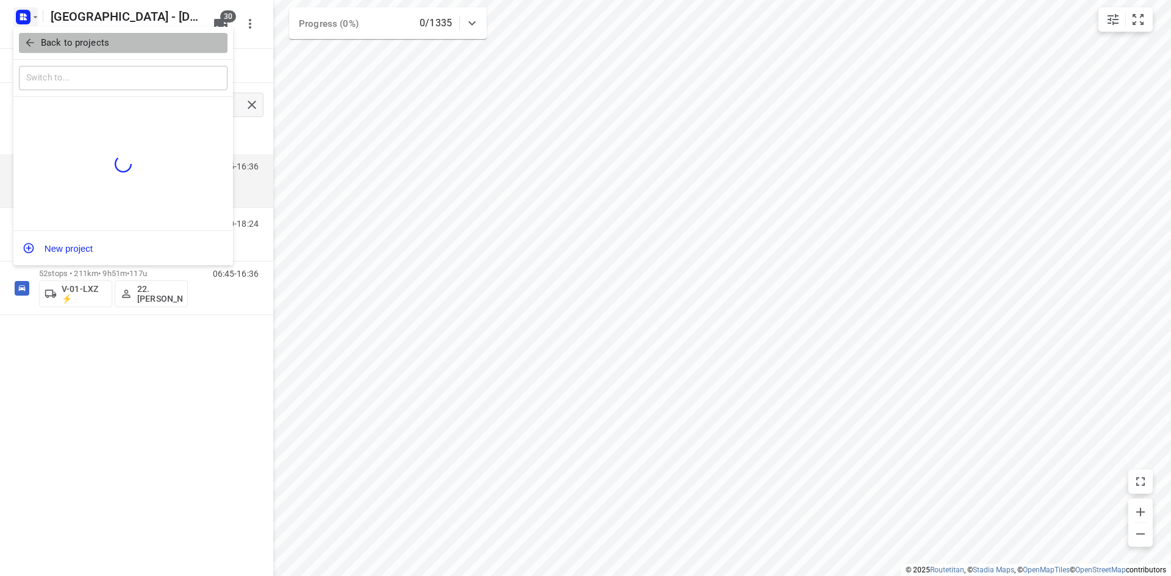
click at [26, 40] on icon "button" at bounding box center [30, 43] width 12 height 12
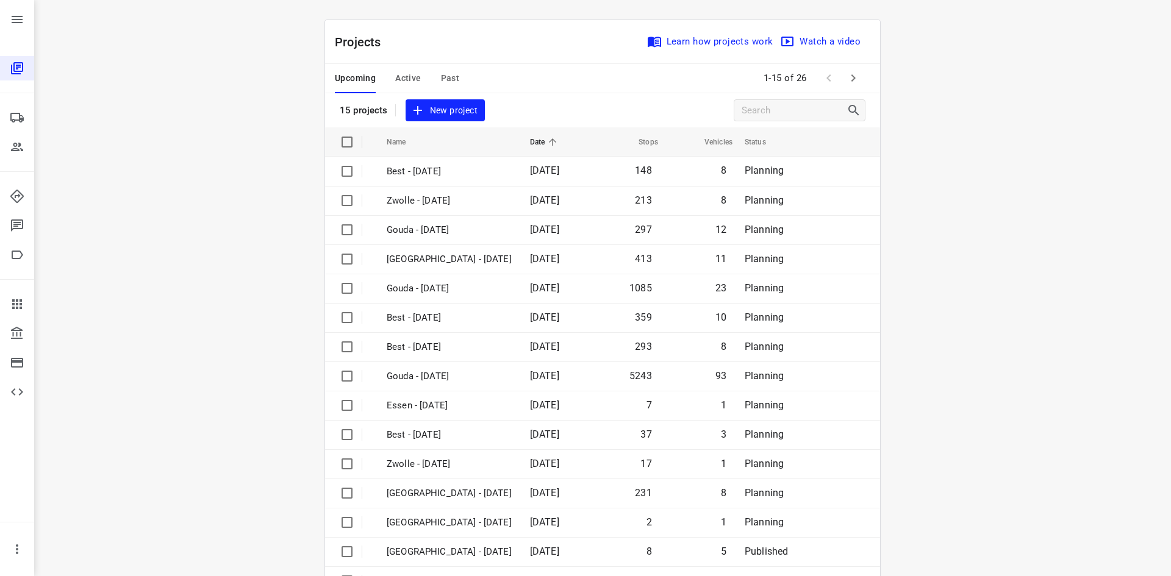
click at [407, 76] on span "Active" at bounding box center [408, 78] width 26 height 15
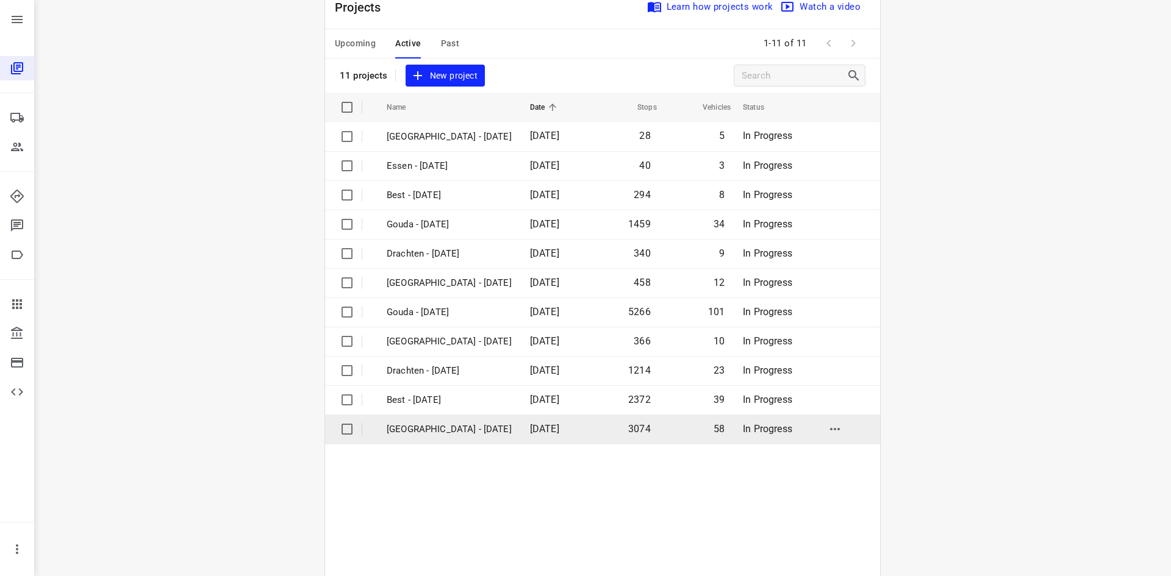
scroll to position [69, 0]
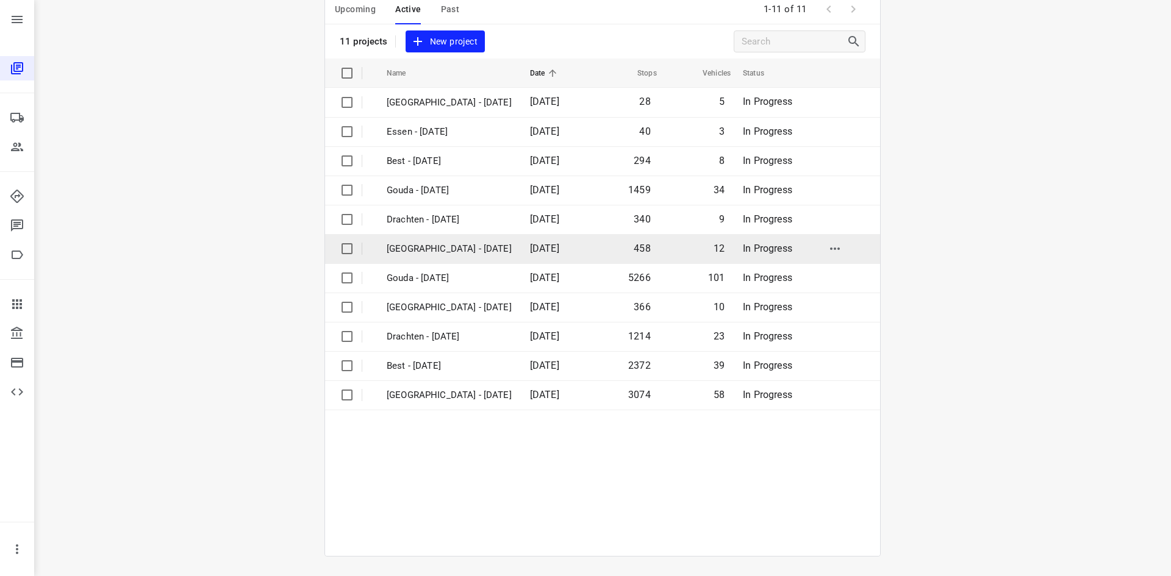
click at [430, 252] on p "[GEOGRAPHIC_DATA] - [DATE]" at bounding box center [449, 249] width 125 height 14
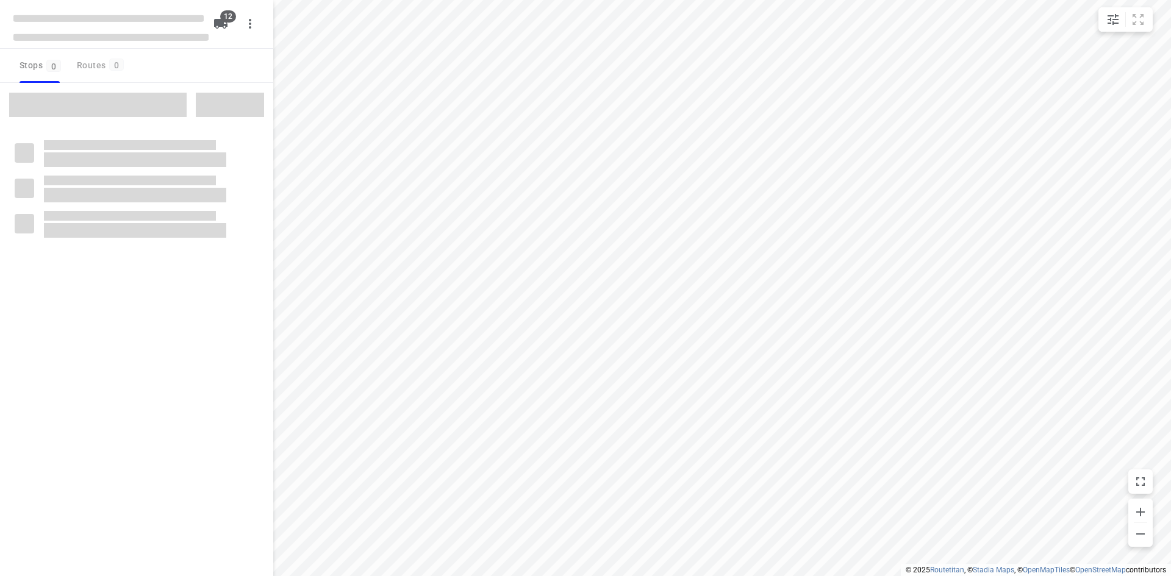
checkbox input "true"
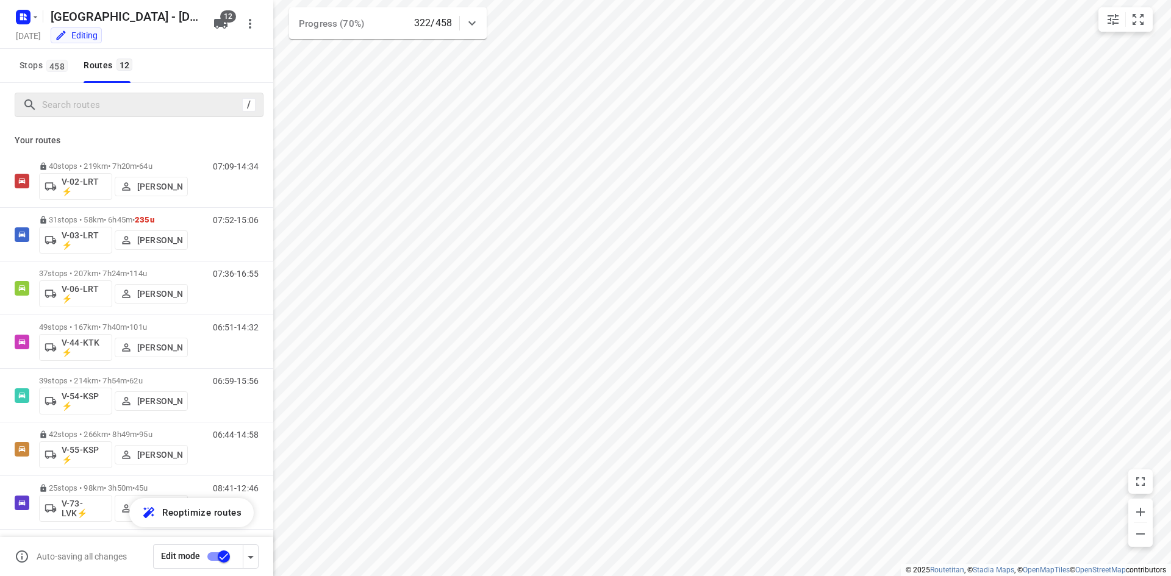
click at [101, 115] on div "/" at bounding box center [139, 105] width 249 height 24
click at [101, 110] on input "Search routes" at bounding box center [142, 105] width 199 height 19
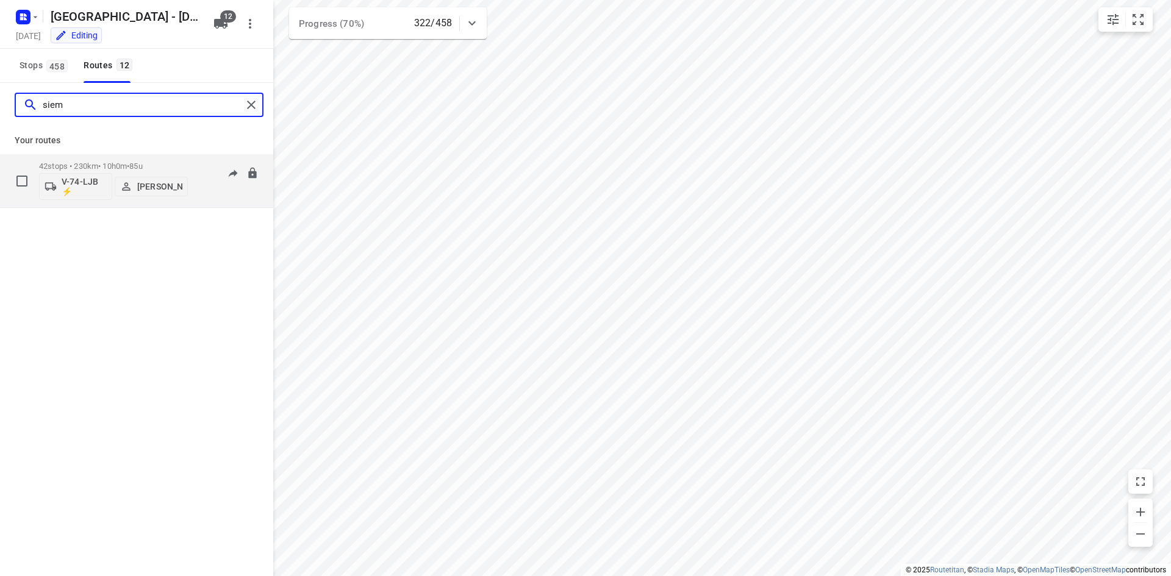
type input "siem"
click at [206, 185] on div "06:54-17:27" at bounding box center [228, 184] width 61 height 45
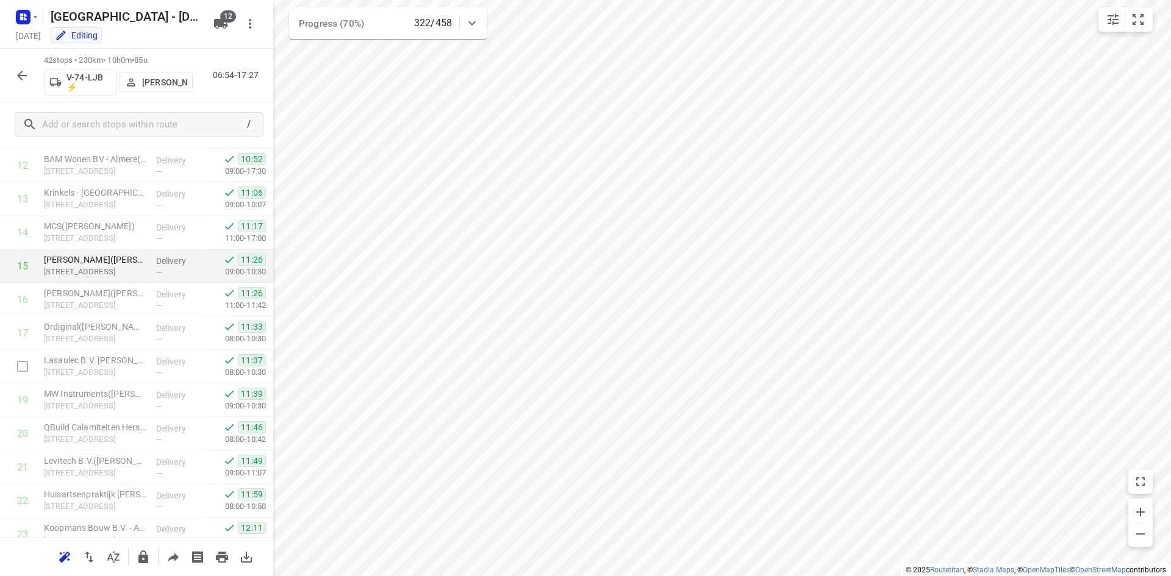
scroll to position [491, 0]
